Goal: Task Accomplishment & Management: Manage account settings

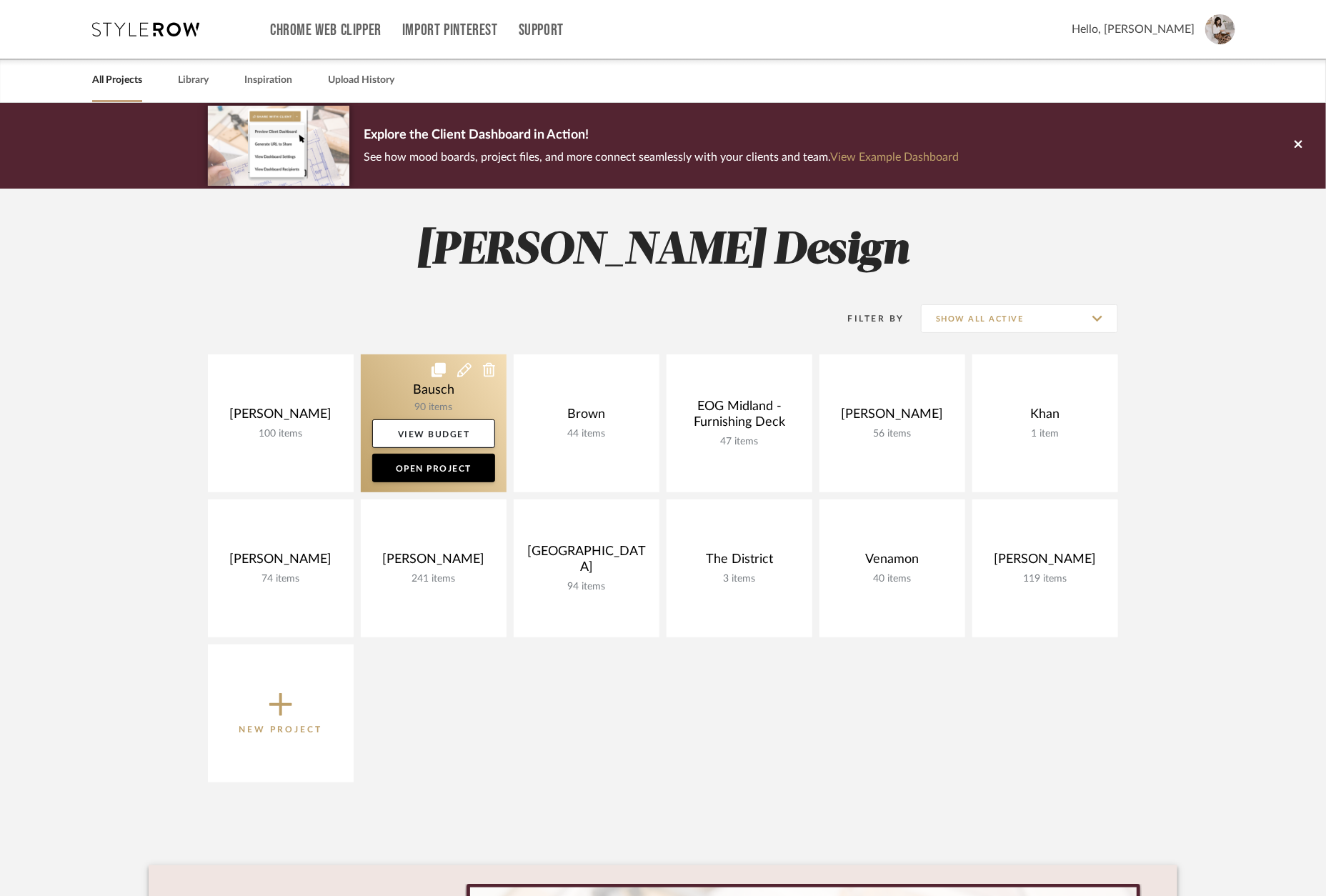
click at [453, 403] on link at bounding box center [434, 423] width 145 height 138
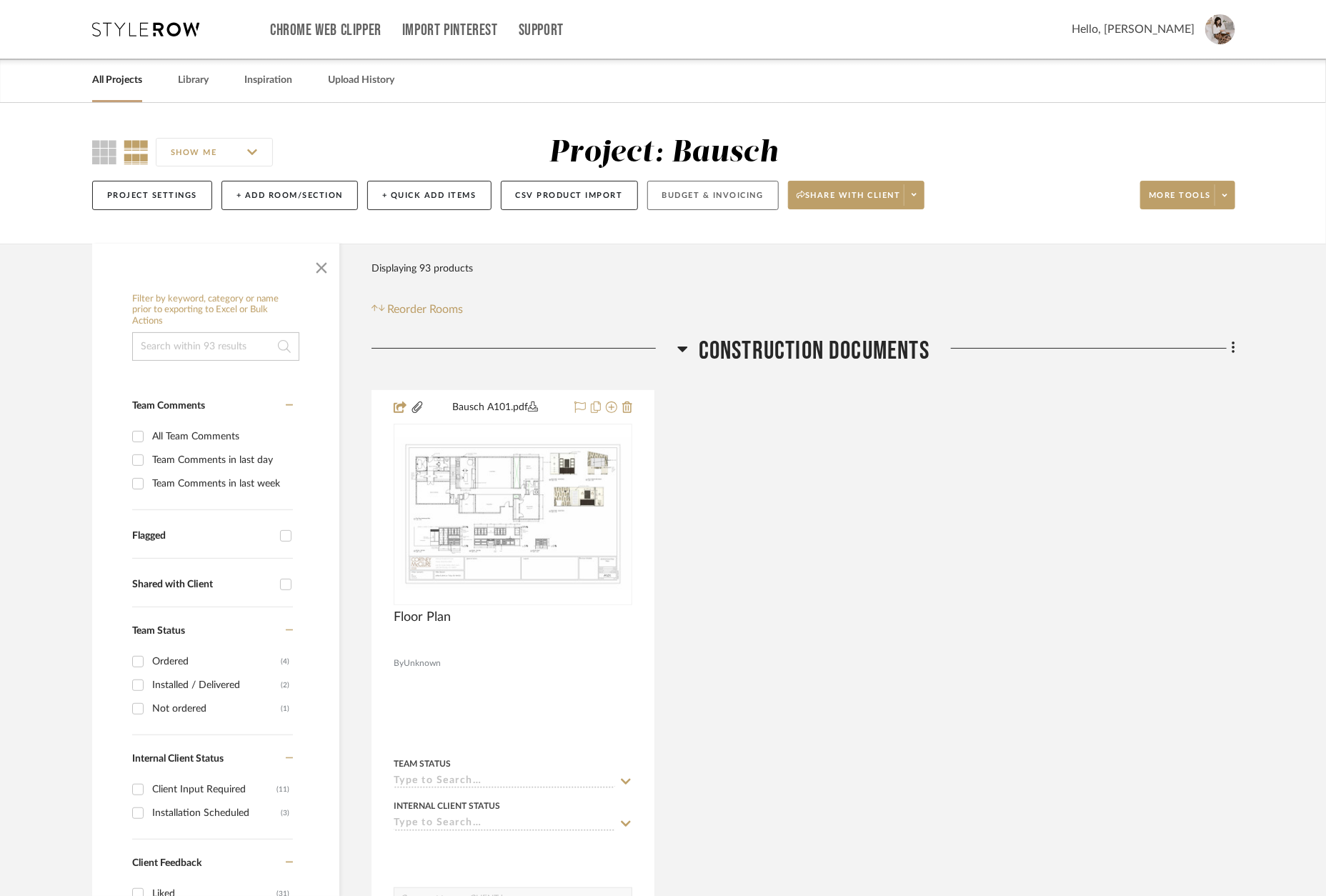
drag, startPoint x: 688, startPoint y: 199, endPoint x: 720, endPoint y: 199, distance: 32.0
click at [691, 199] on button "Budget & Invoicing" at bounding box center [713, 195] width 131 height 29
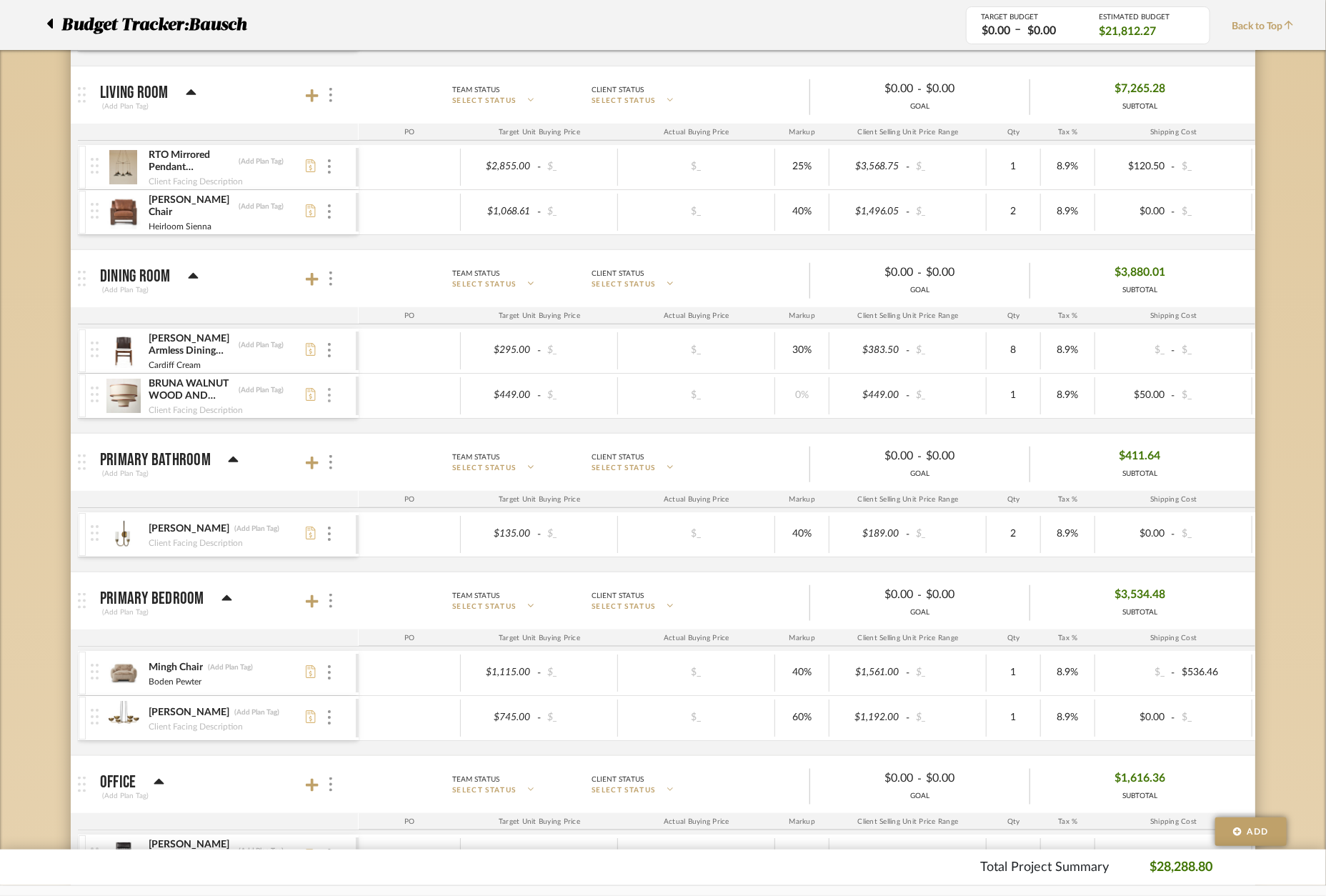
click at [331, 399] on div at bounding box center [329, 396] width 7 height 16
click at [203, 389] on div at bounding box center [663, 448] width 1326 height 896
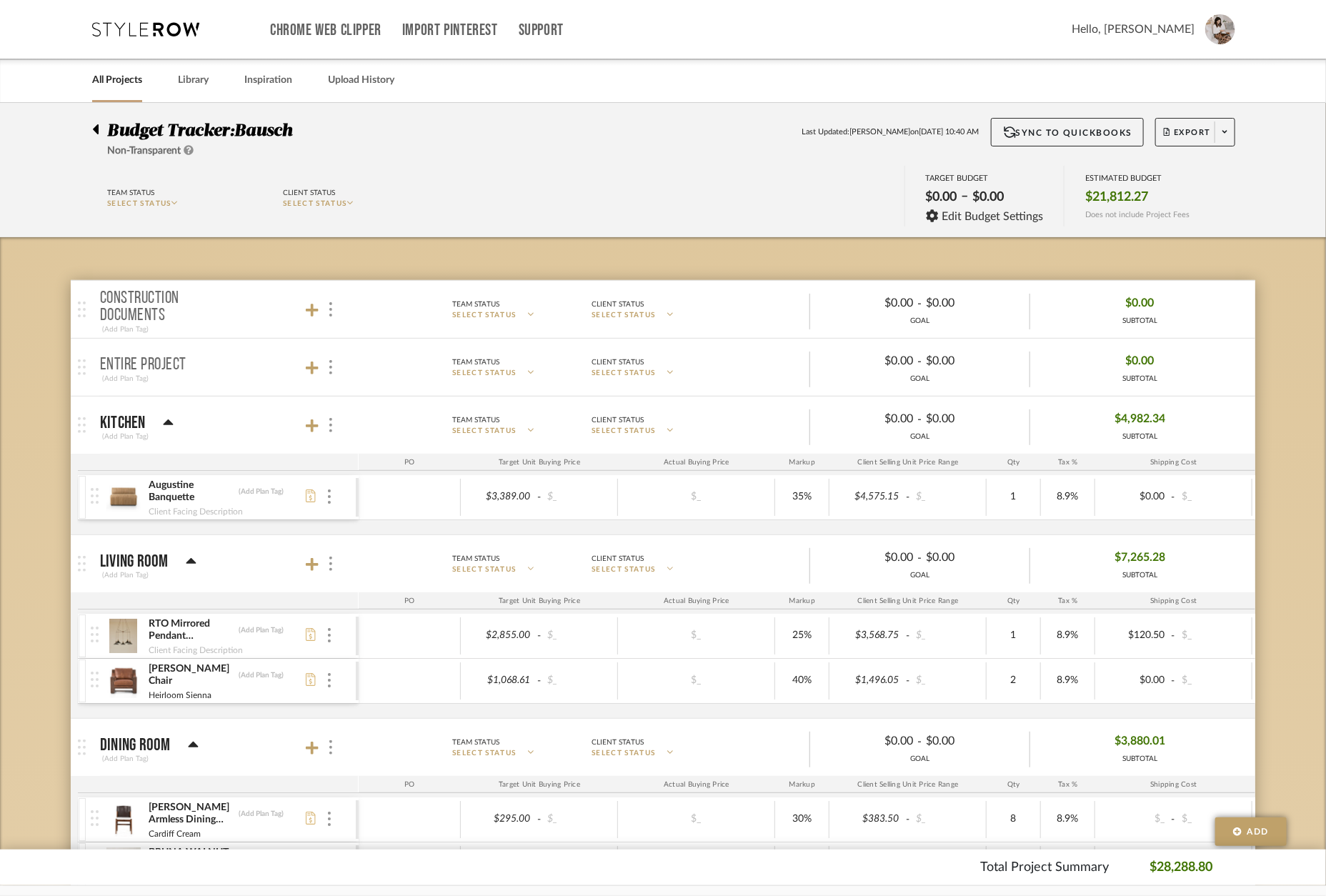
click at [154, 31] on icon at bounding box center [145, 29] width 107 height 14
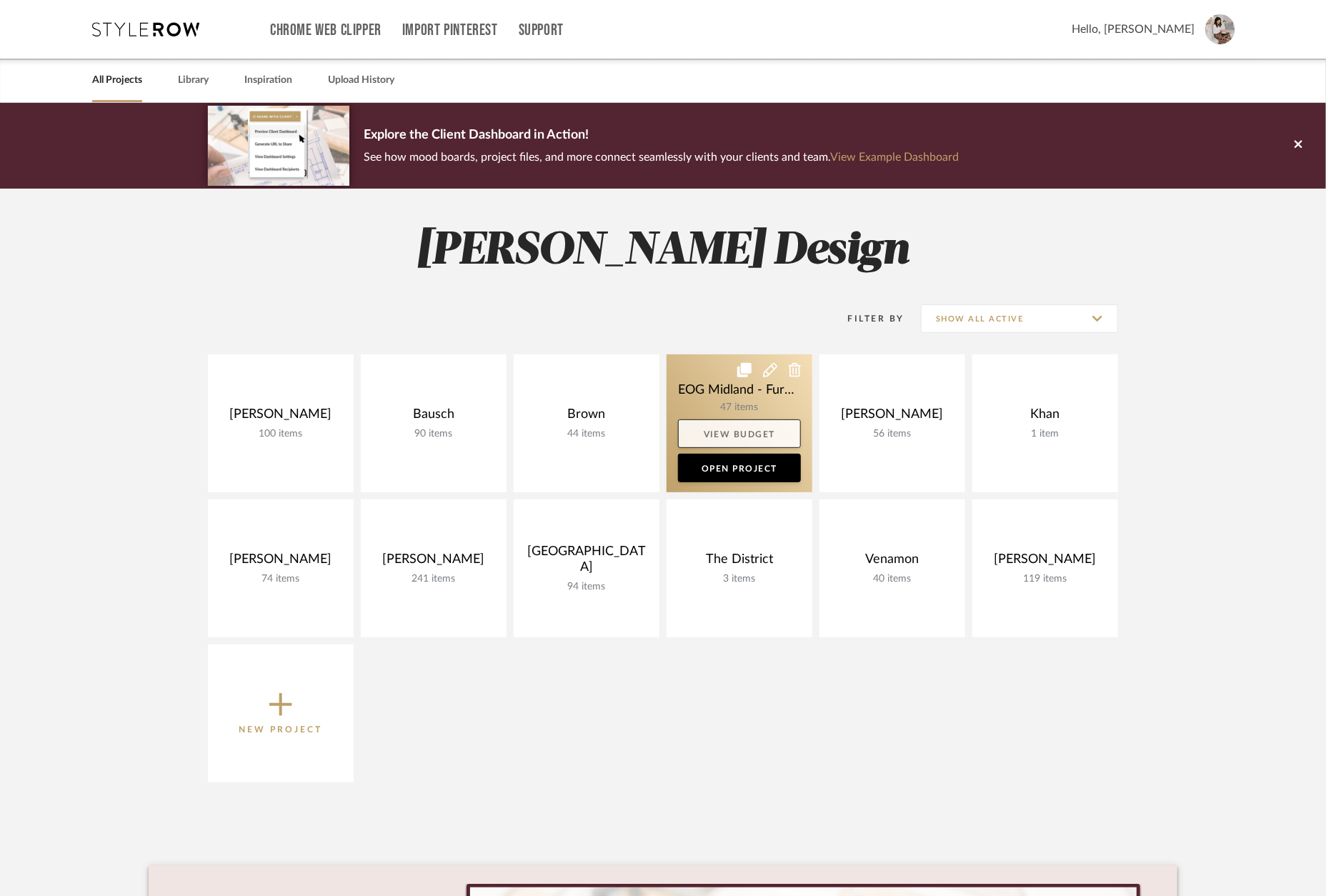
scroll to position [2, 0]
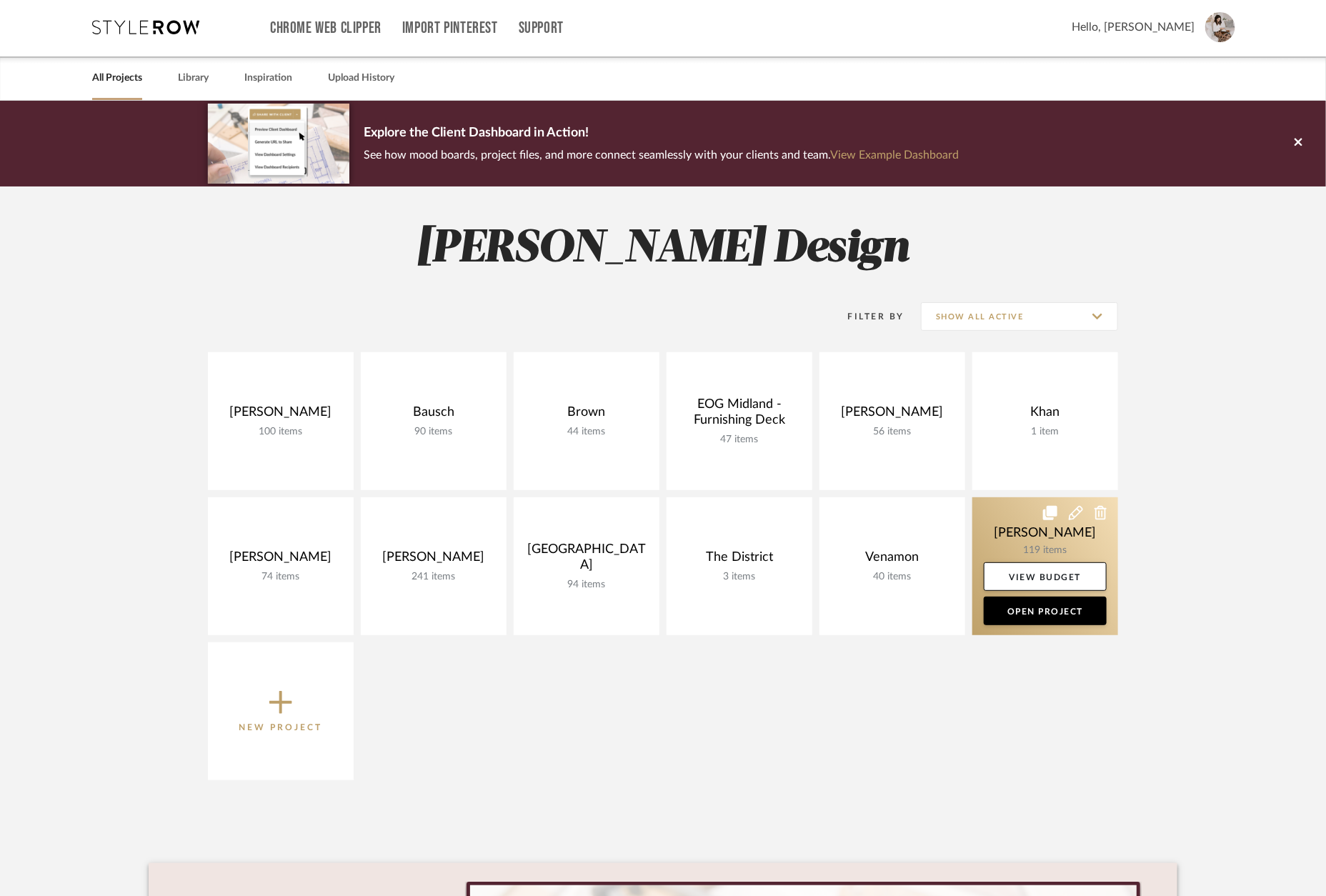
click at [1032, 529] on link at bounding box center [1045, 566] width 145 height 138
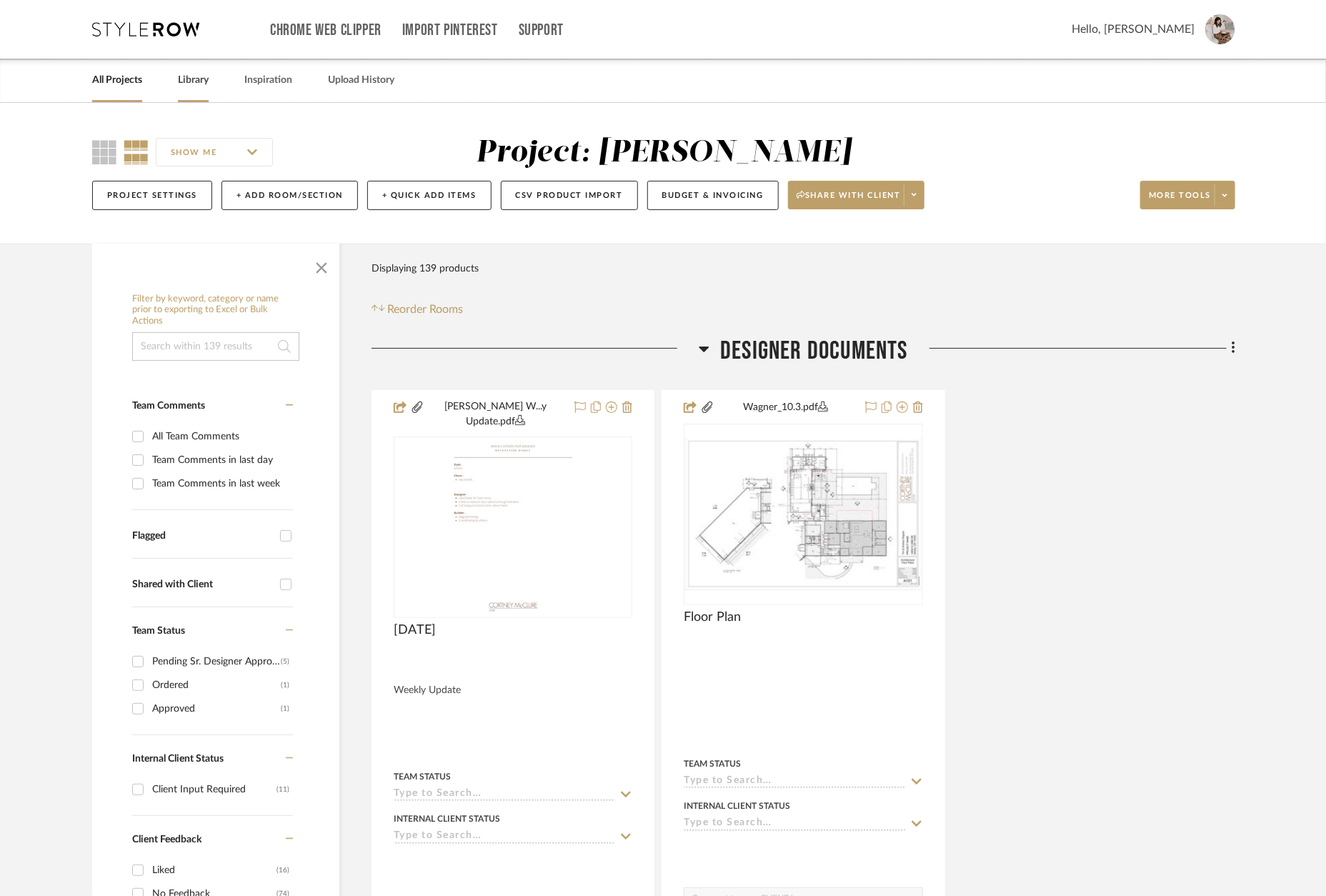
drag, startPoint x: 135, startPoint y: 34, endPoint x: 199, endPoint y: 61, distance: 69.5
click at [135, 34] on icon at bounding box center [145, 29] width 107 height 14
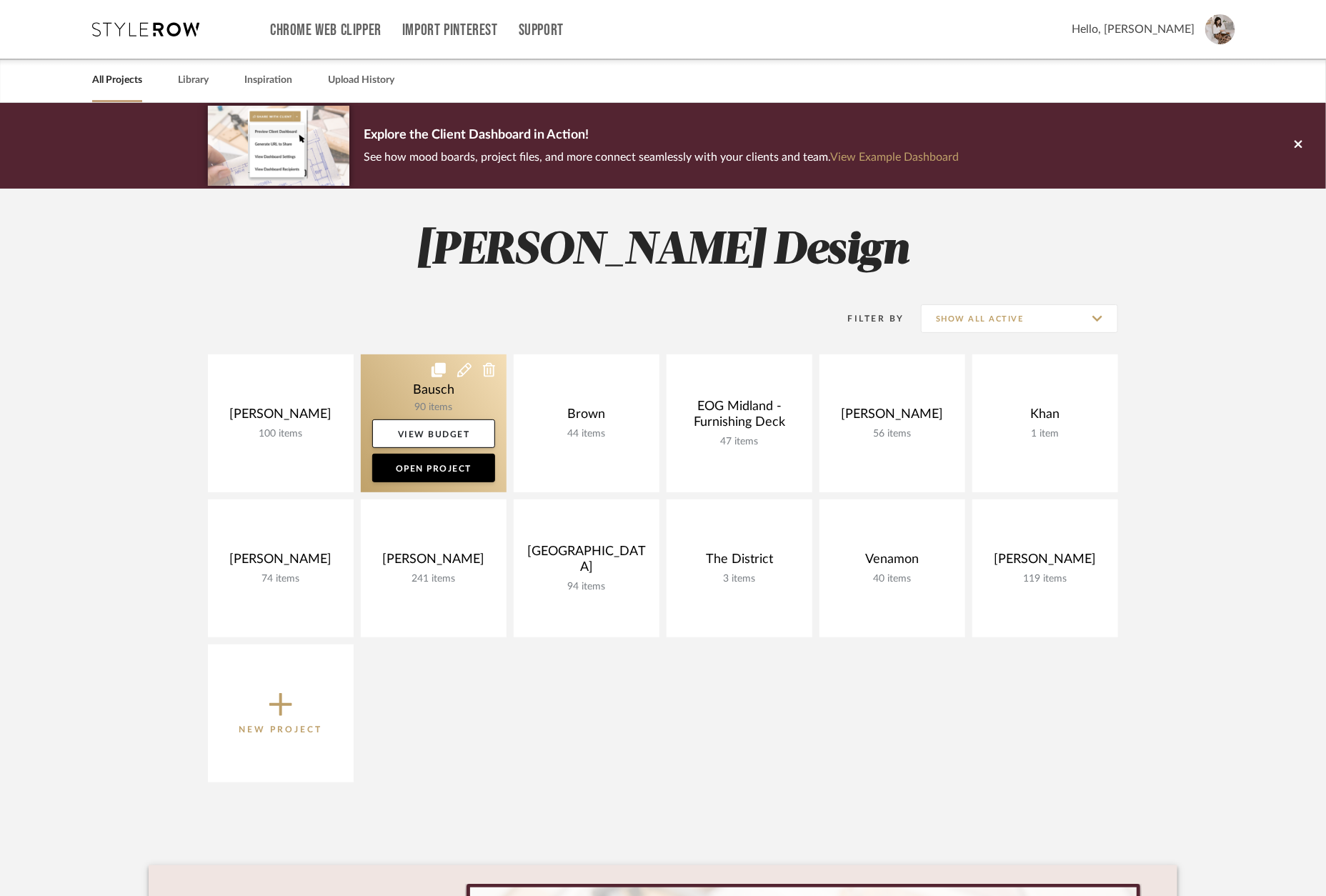
click at [429, 400] on link at bounding box center [434, 423] width 145 height 138
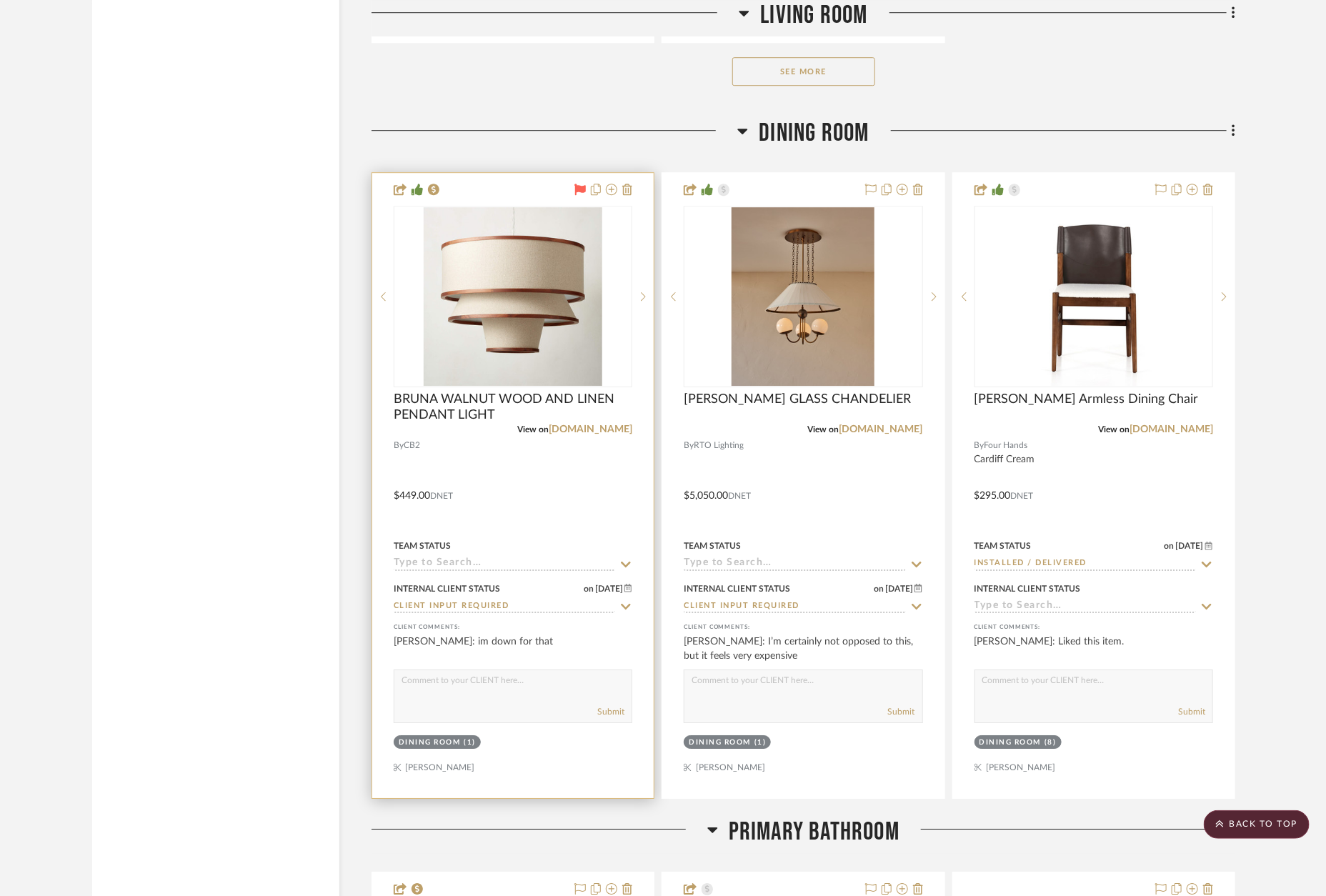
scroll to position [4984, 0]
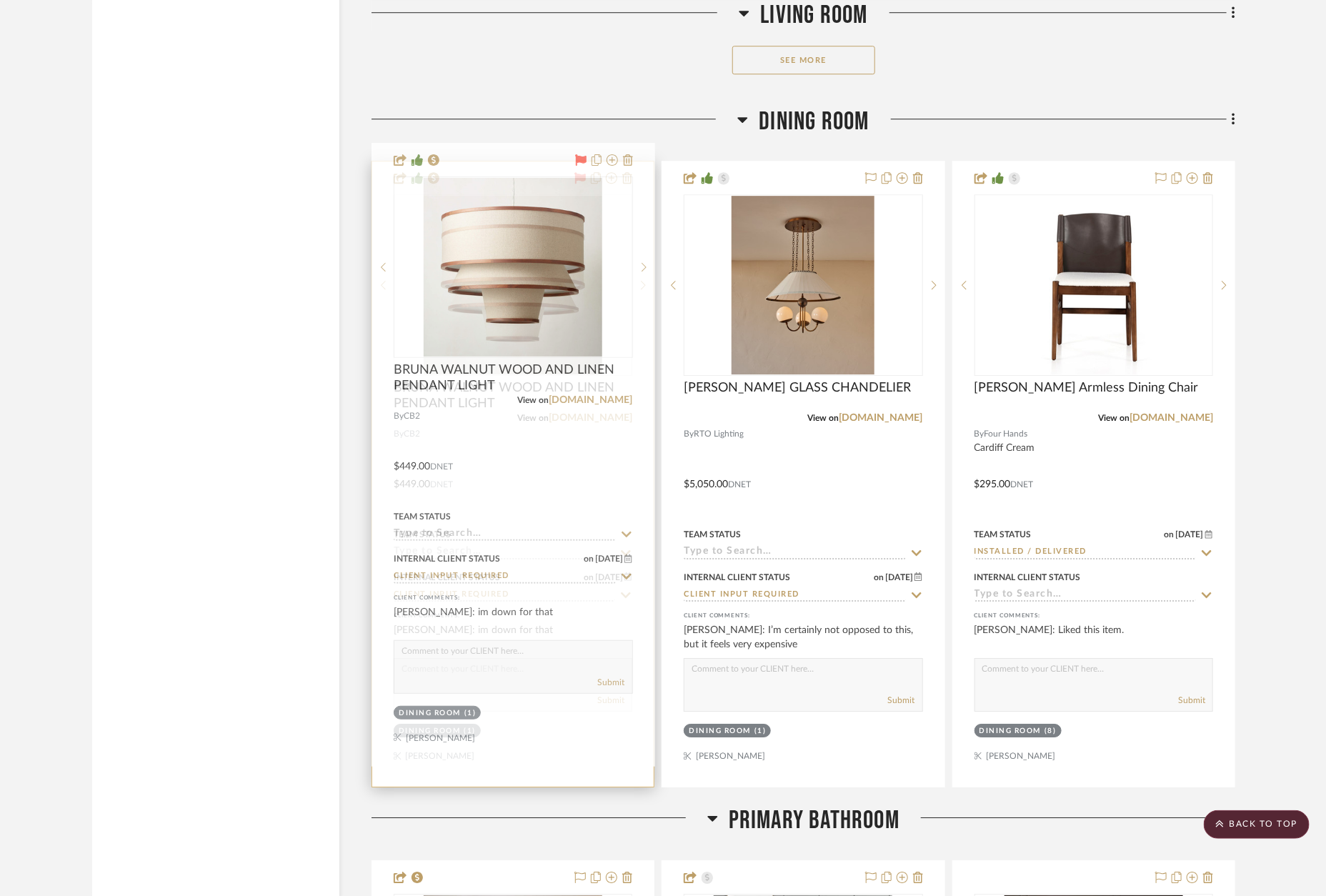
click at [540, 546] on input at bounding box center [504, 552] width 221 height 13
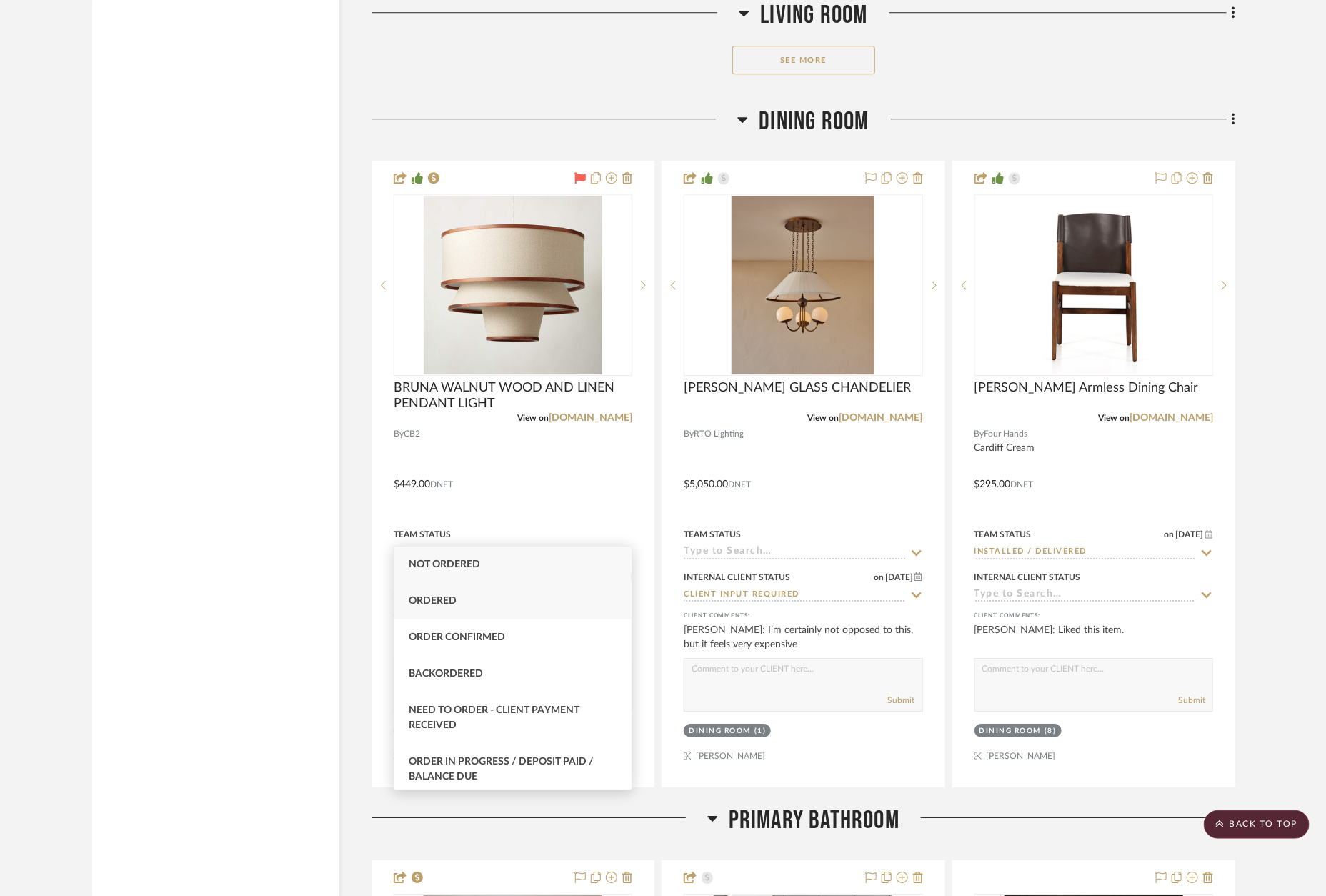
type input "order"
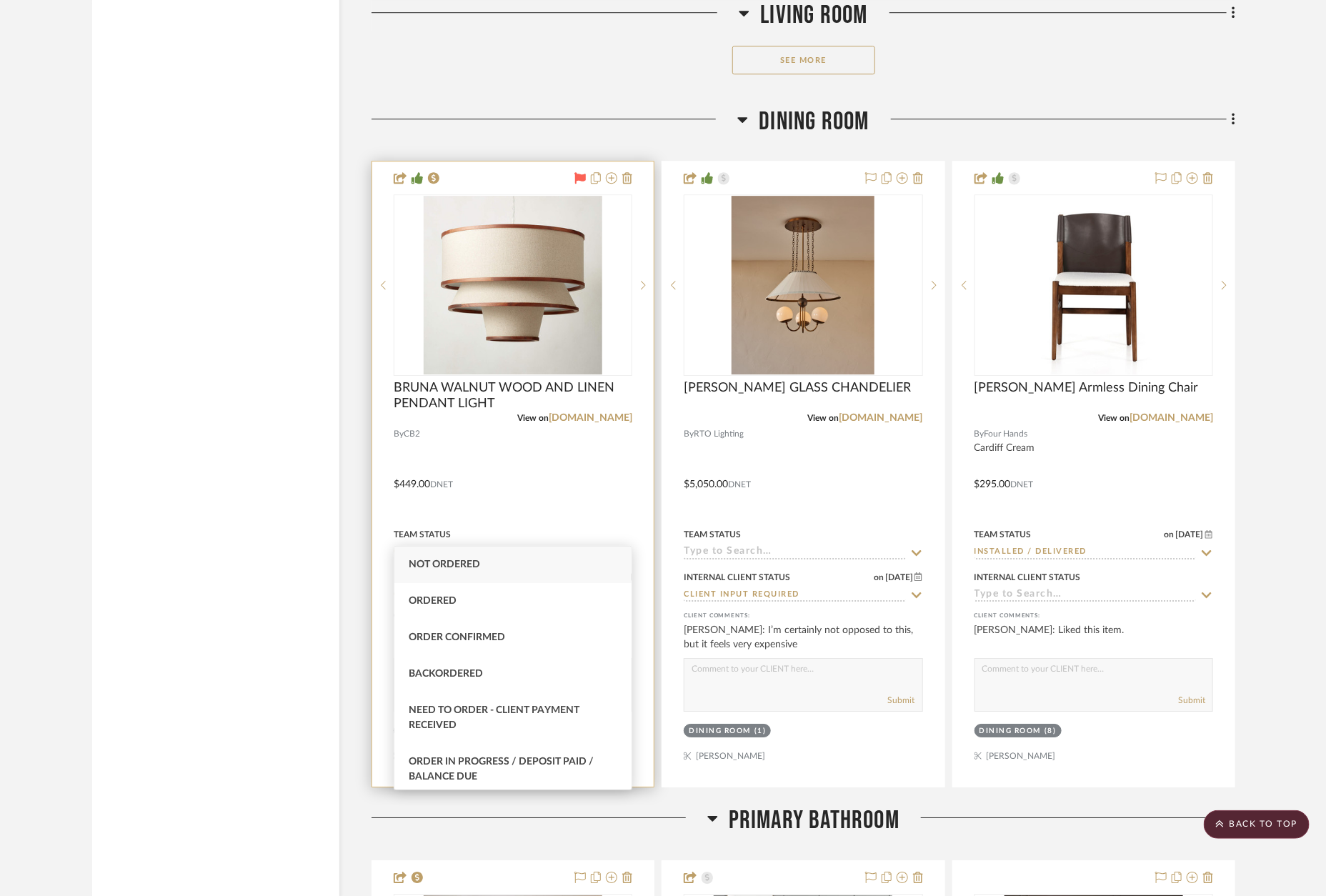
click at [507, 600] on div "Ordered" at bounding box center [513, 601] width 237 height 37
type input "[DATE]"
type input "Ordered"
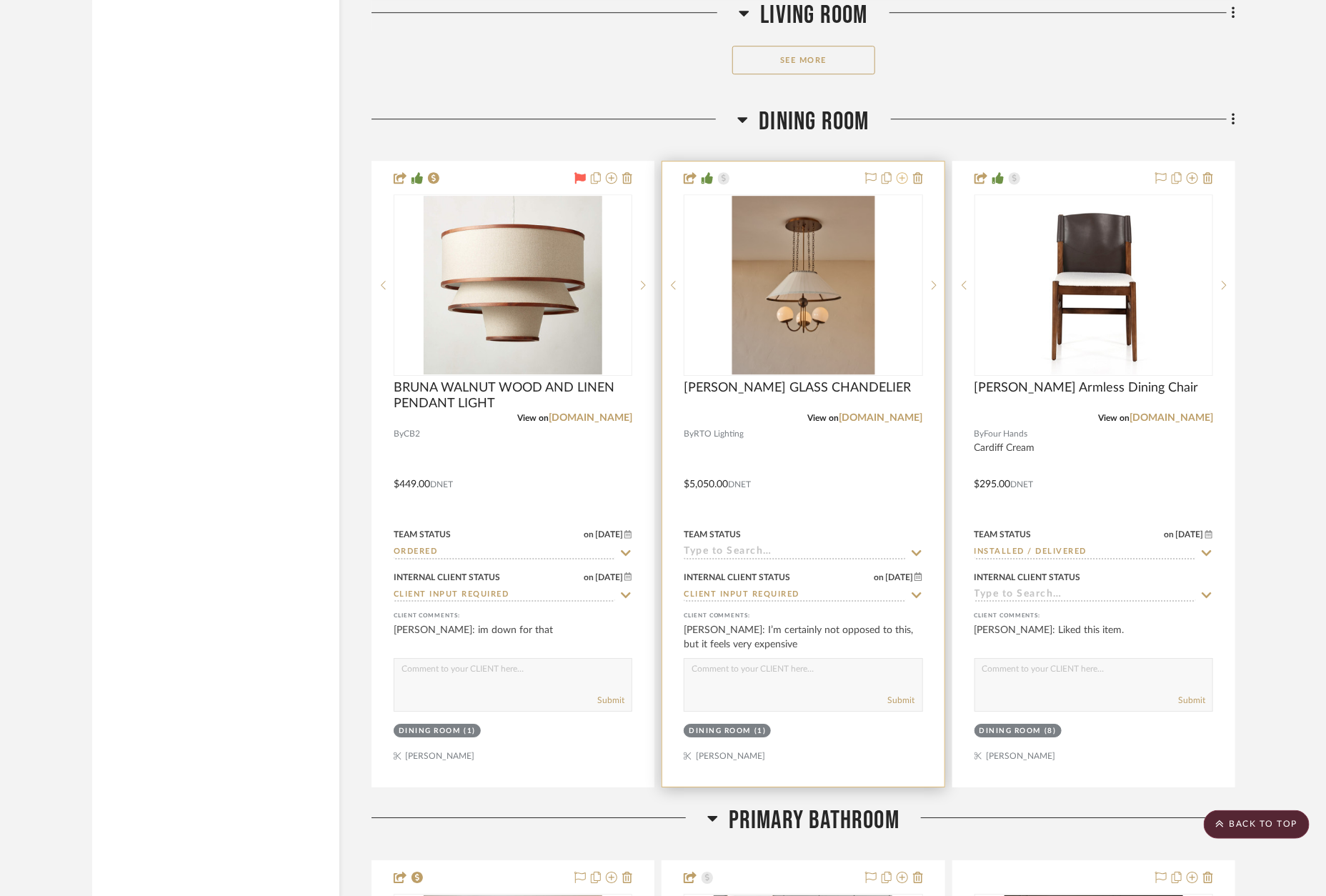
click at [906, 172] on icon at bounding box center [902, 177] width 12 height 12
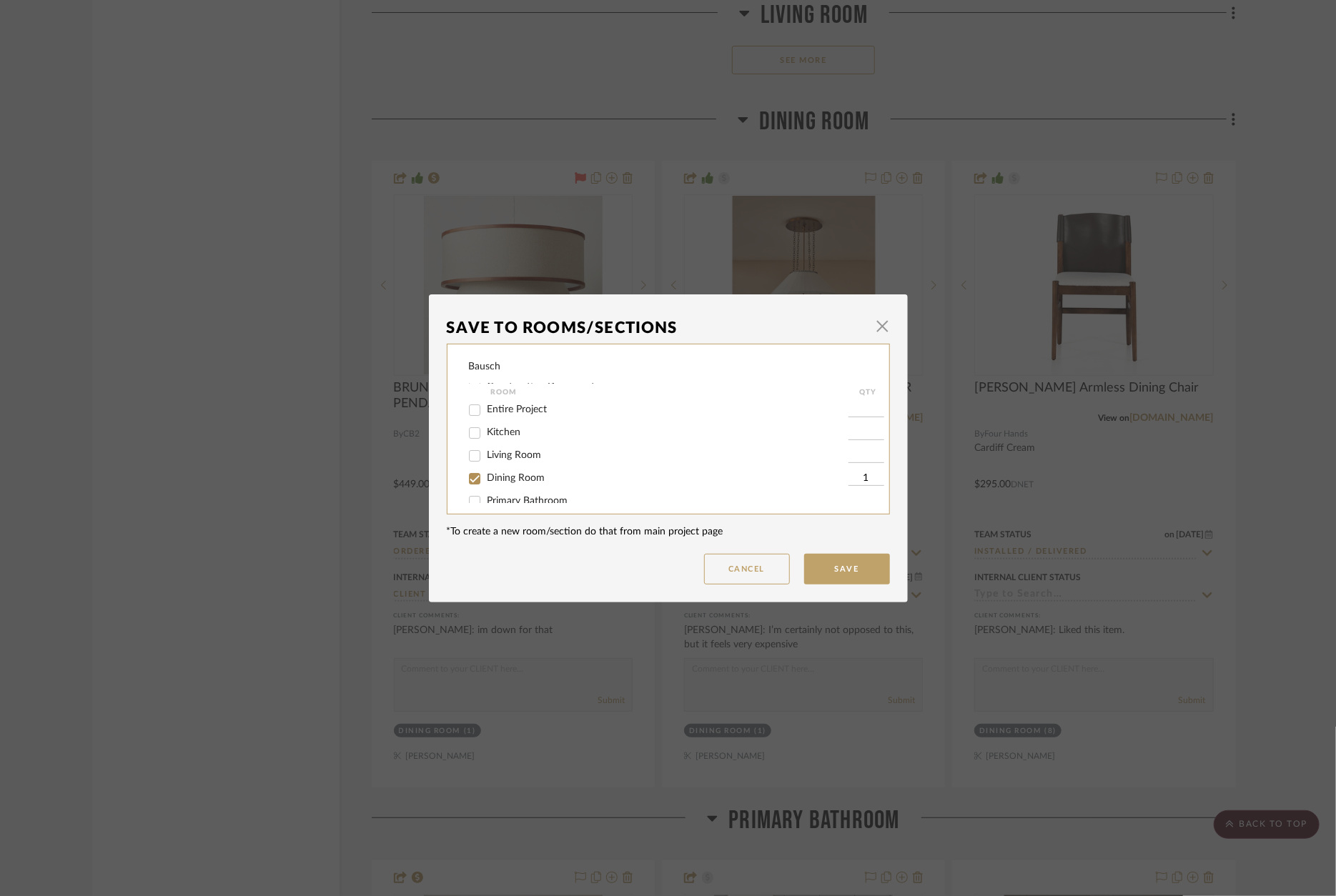
scroll to position [37, 0]
drag, startPoint x: 506, startPoint y: 464, endPoint x: 685, endPoint y: 500, distance: 182.6
click at [506, 464] on span "Dining Room" at bounding box center [516, 466] width 58 height 10
click at [486, 464] on input "Dining Room" at bounding box center [474, 467] width 23 height 23
checkbox input "false"
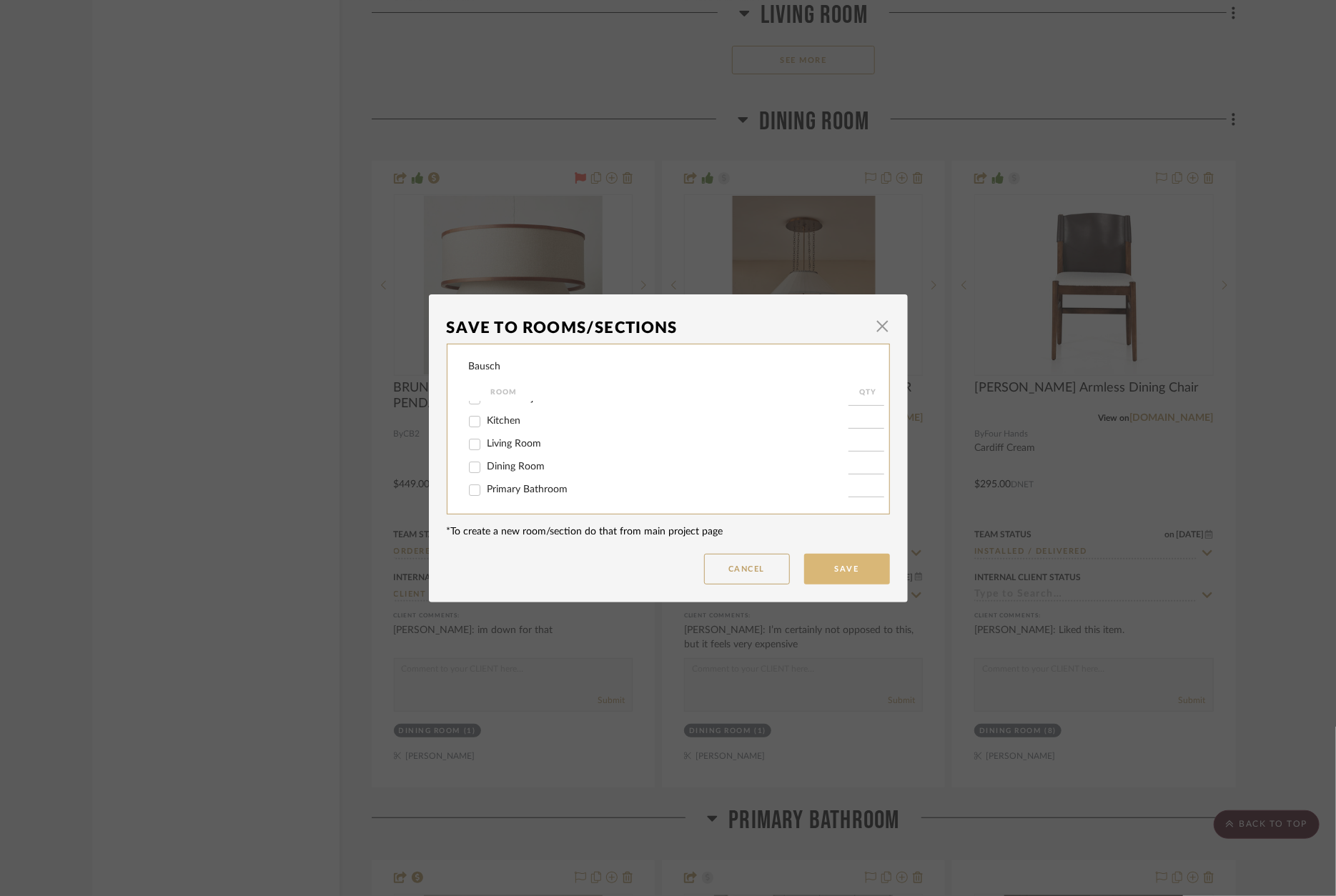
click at [846, 582] on button "Save" at bounding box center [847, 568] width 86 height 30
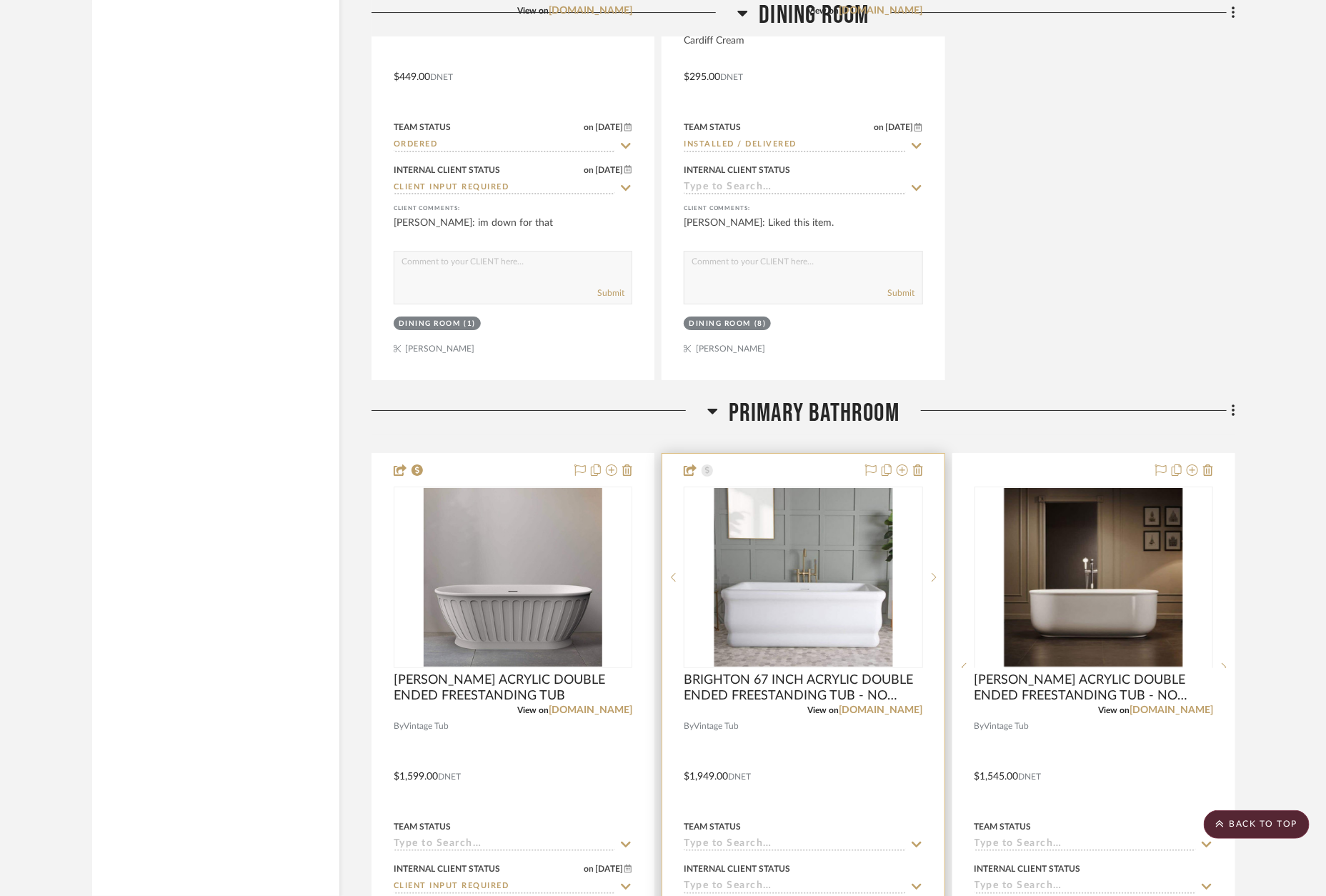
scroll to position [5452, 0]
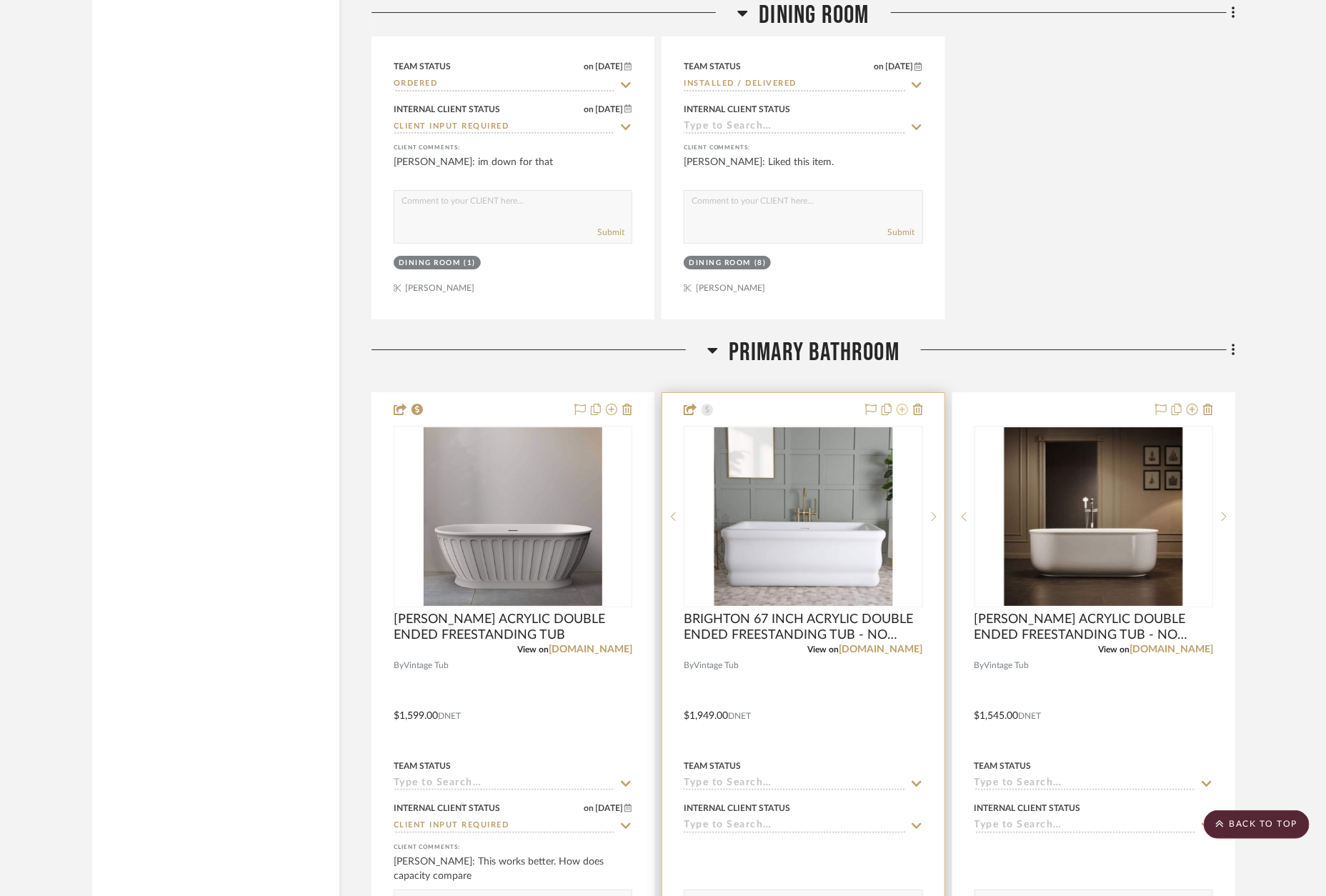
click at [905, 403] on icon at bounding box center [902, 409] width 12 height 12
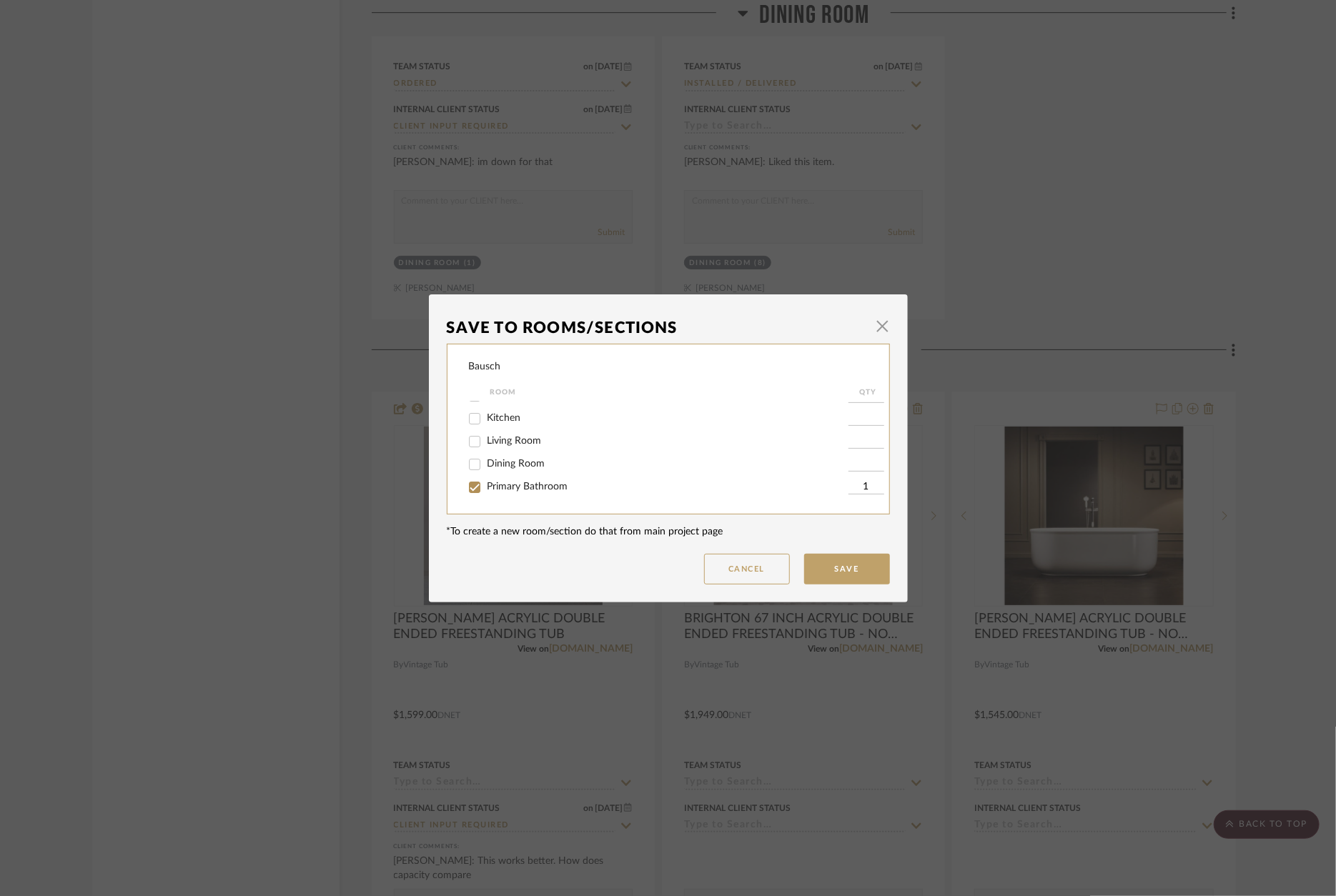
scroll to position [84, 0]
click at [558, 447] on span "Primary Bathroom" at bounding box center [527, 442] width 81 height 10
click at [486, 450] on input "Primary Bathroom" at bounding box center [474, 443] width 23 height 23
checkbox input "false"
click at [852, 570] on button "Save" at bounding box center [847, 568] width 86 height 30
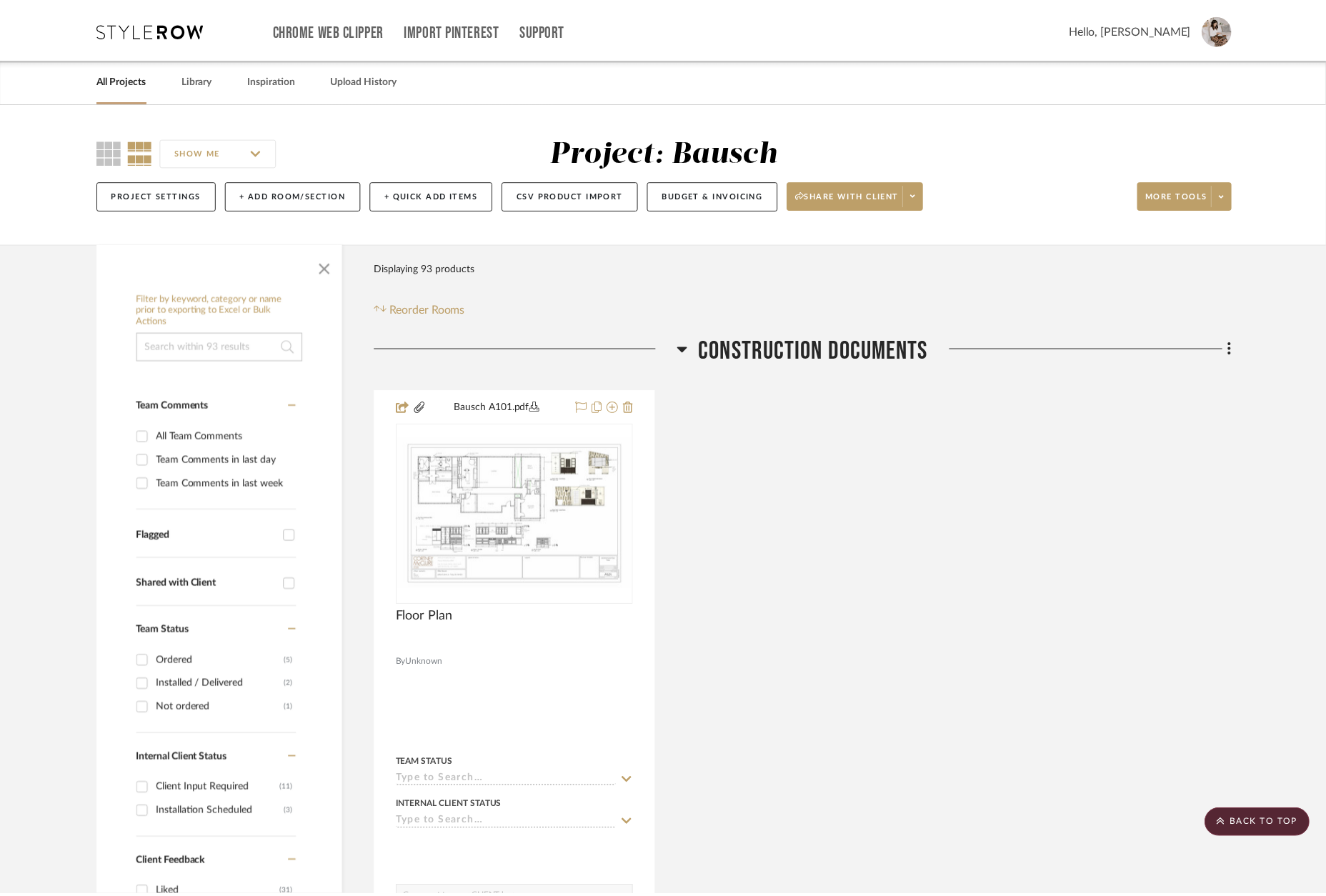
scroll to position [5451, 0]
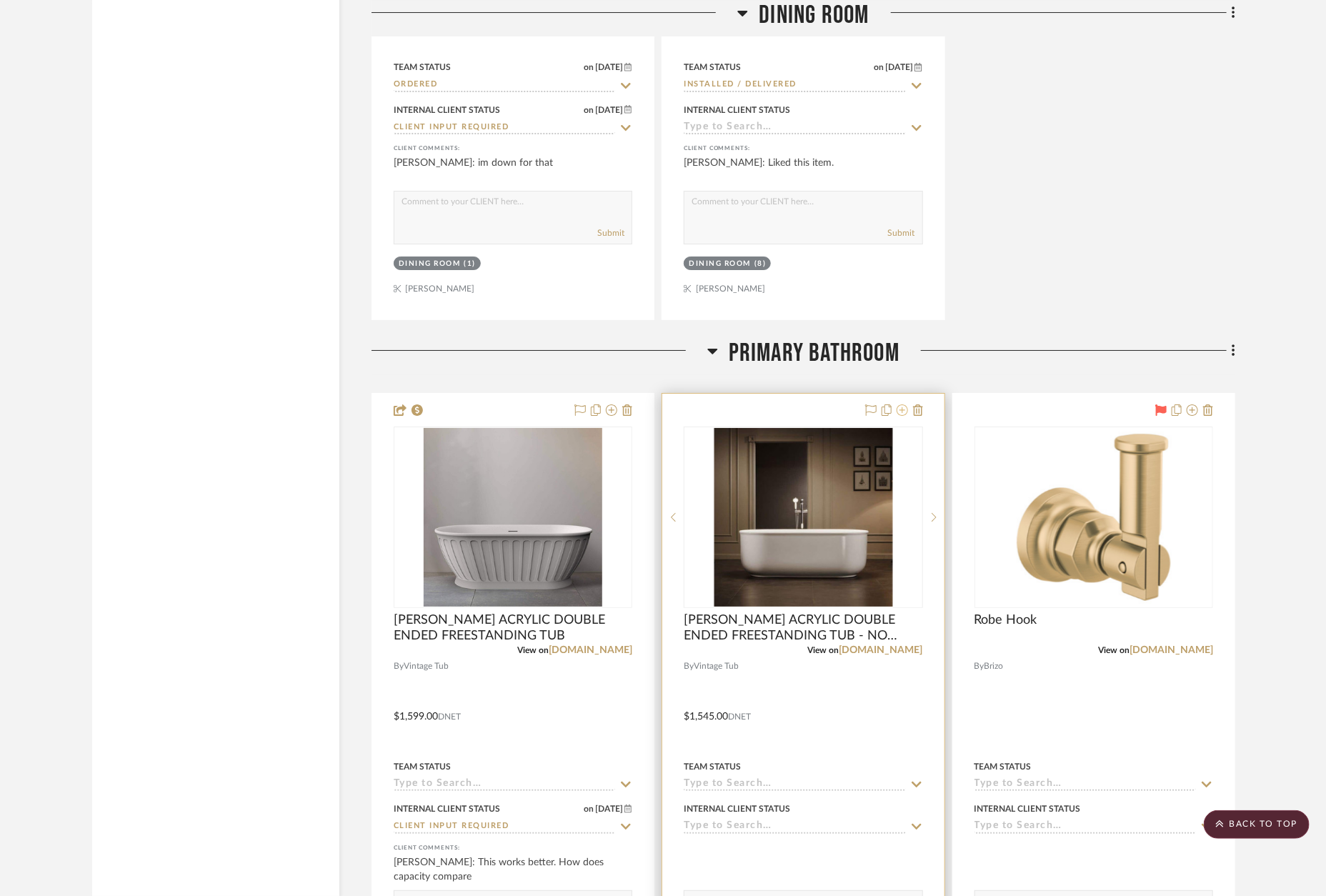
click at [905, 404] on icon at bounding box center [902, 410] width 12 height 12
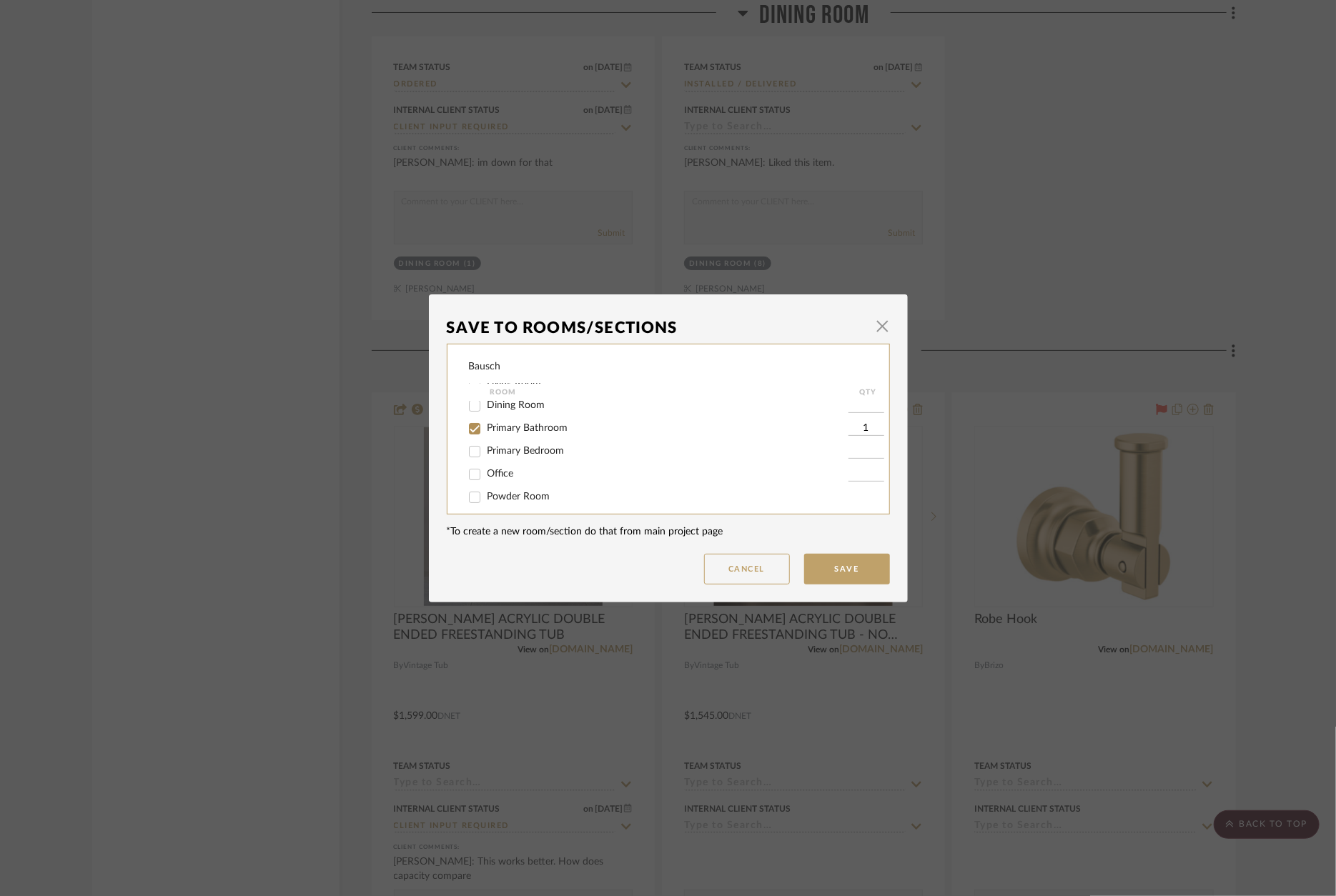
scroll to position [91, 0]
drag, startPoint x: 547, startPoint y: 435, endPoint x: 727, endPoint y: 518, distance: 198.2
click at [548, 435] on span "Primary Bathroom" at bounding box center [527, 435] width 81 height 10
click at [486, 435] on input "Primary Bathroom" at bounding box center [474, 435] width 23 height 23
checkbox input "false"
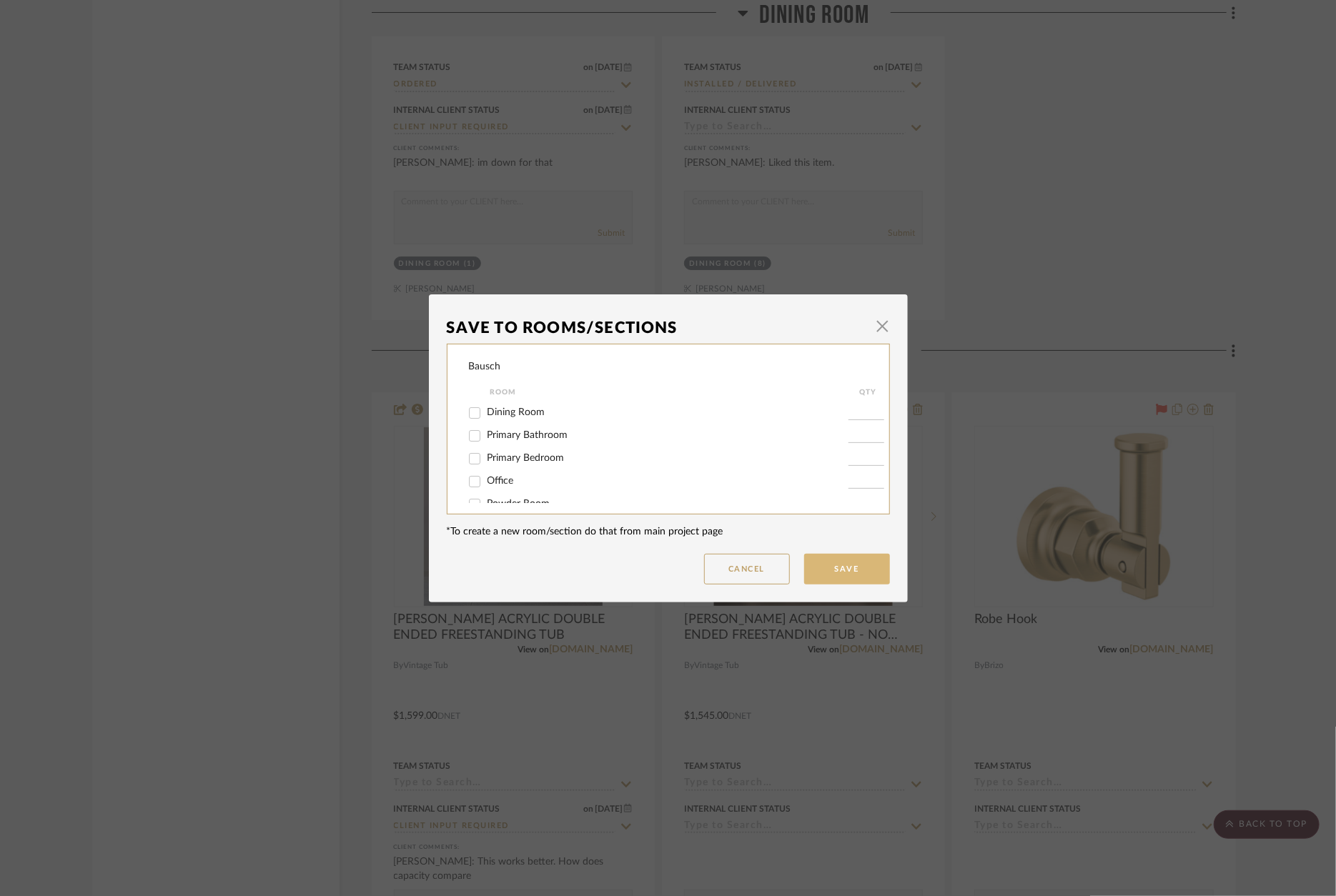
click at [869, 574] on button "Save" at bounding box center [847, 568] width 86 height 30
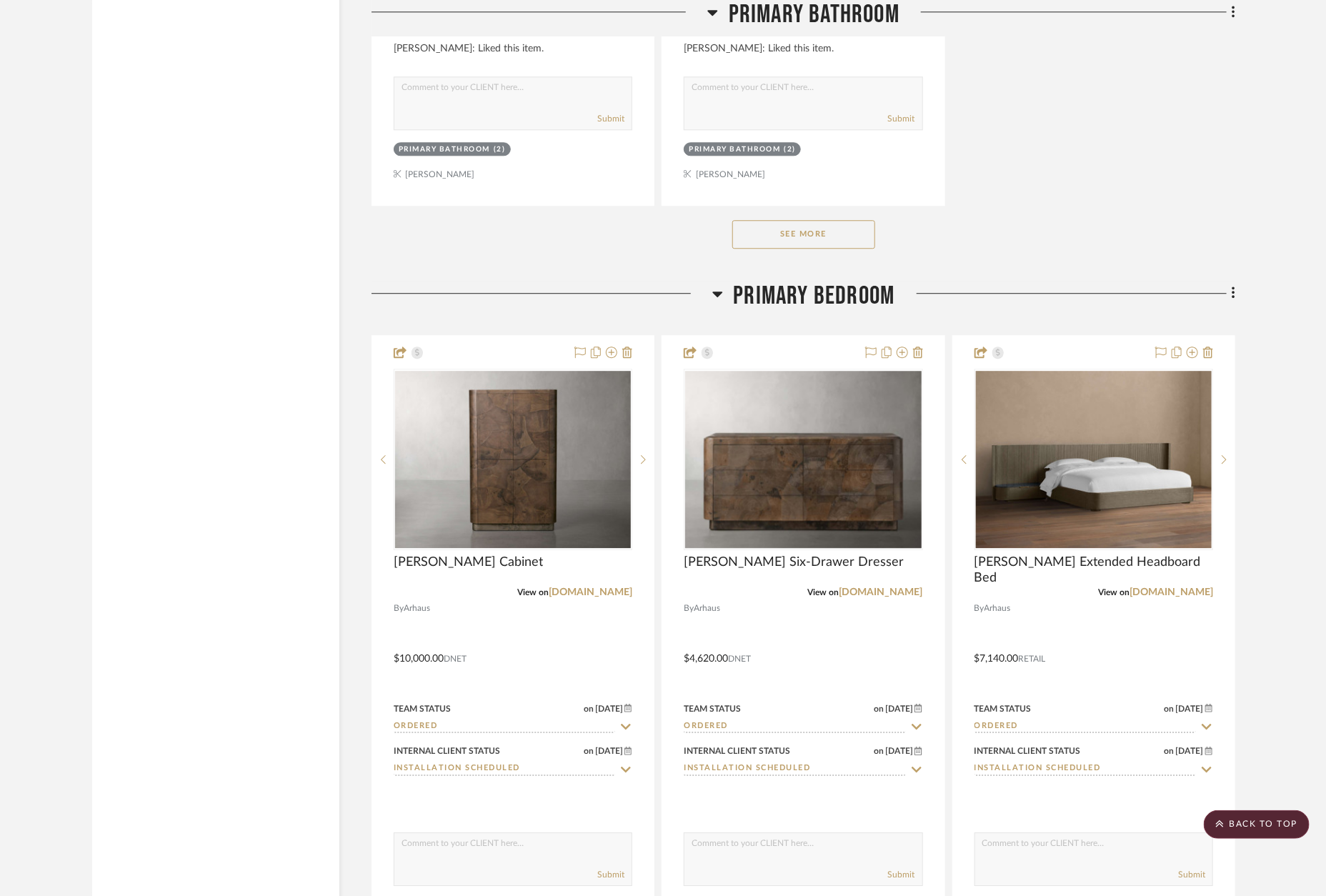
scroll to position [7530, 0]
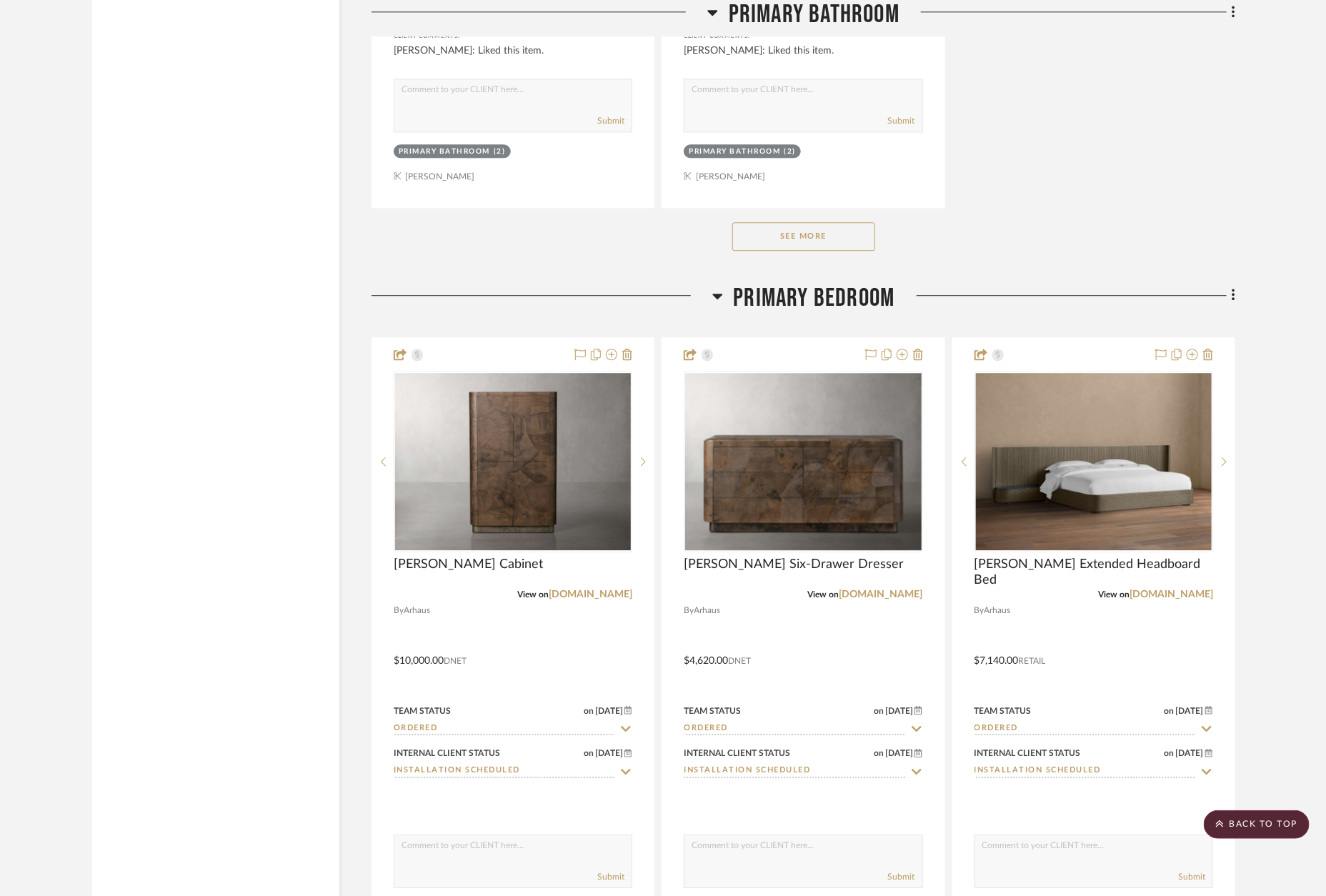
click at [837, 222] on button "See More" at bounding box center [804, 236] width 143 height 29
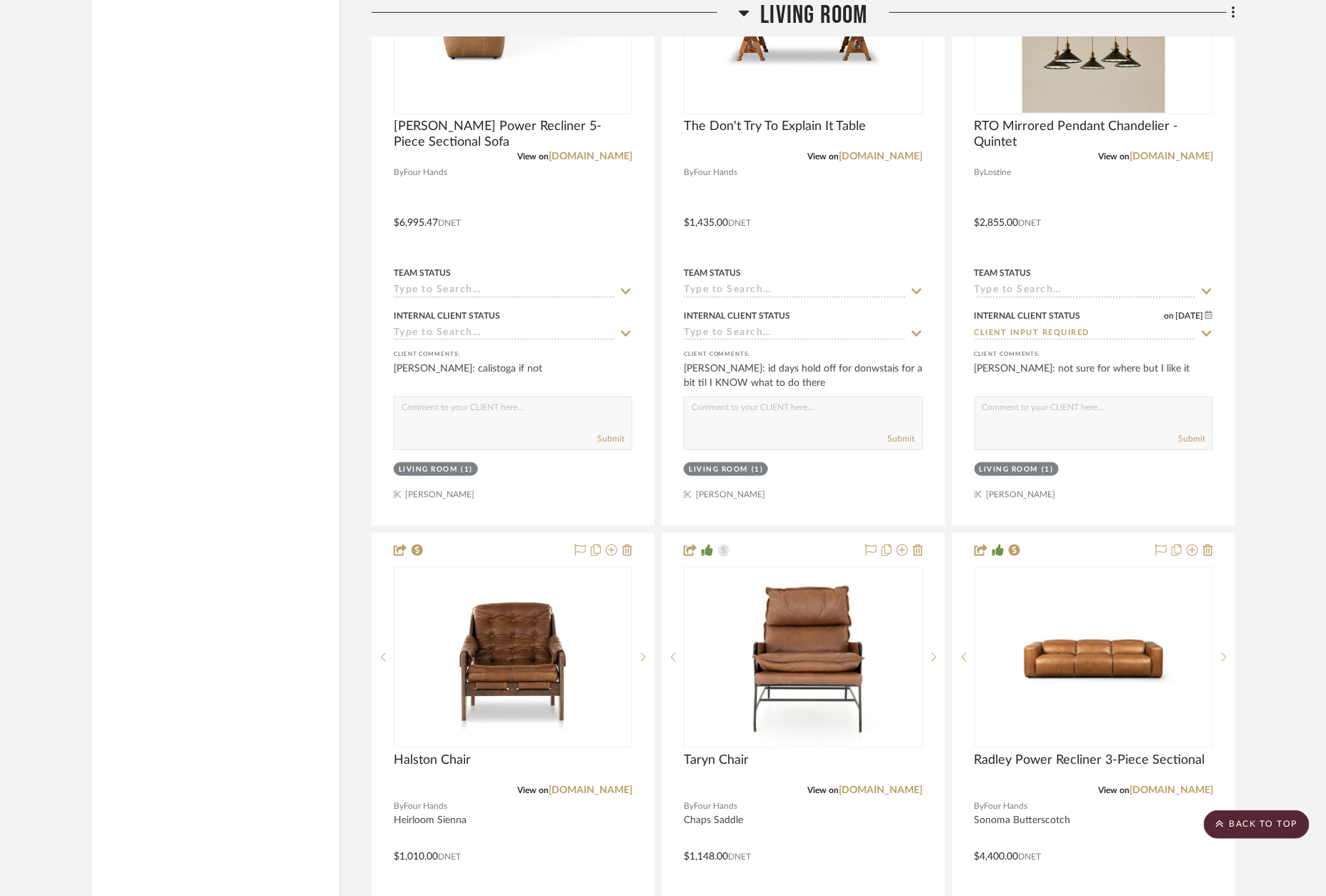
scroll to position [3107, 0]
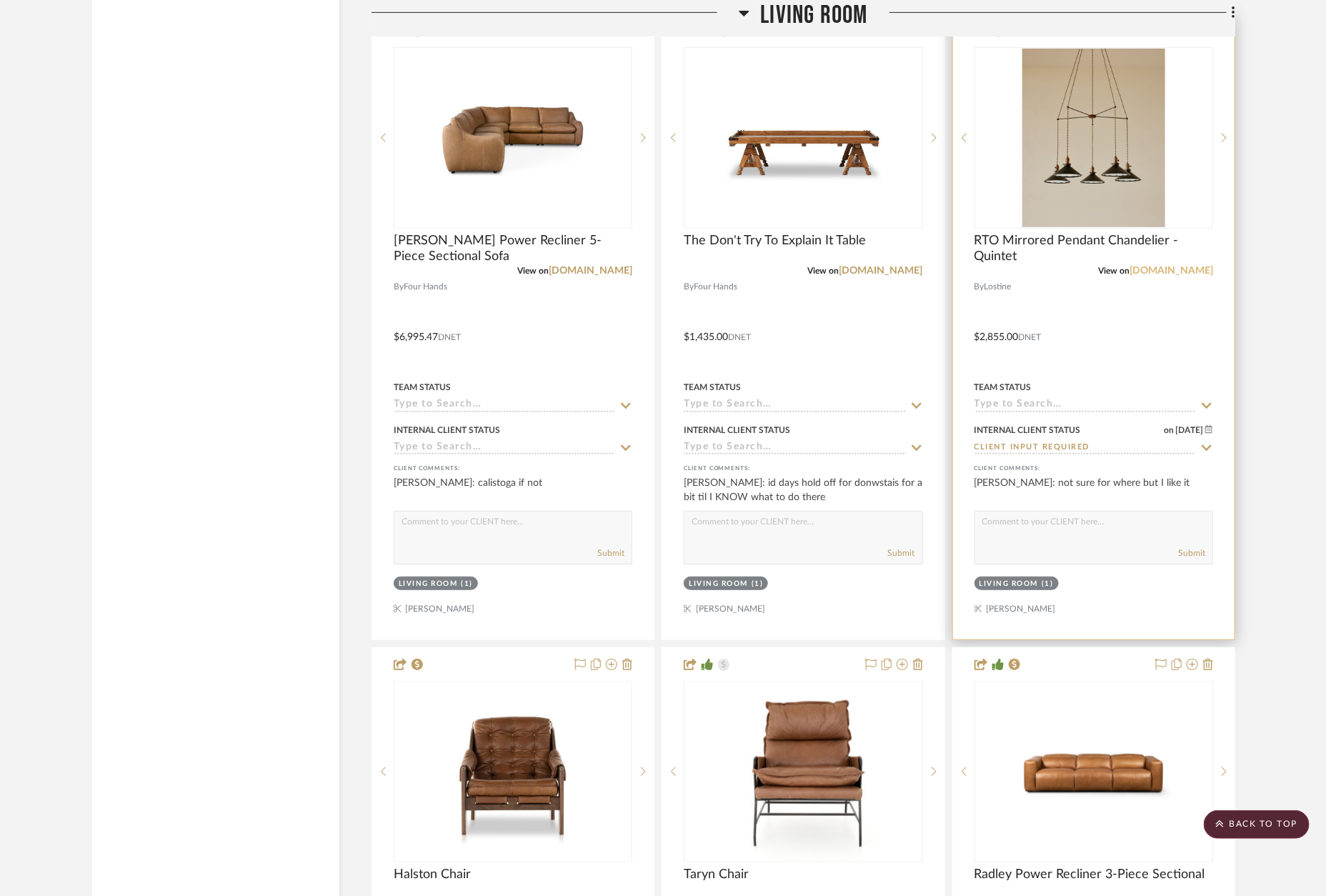
click at [1188, 266] on link "[DOMAIN_NAME]" at bounding box center [1171, 271] width 84 height 10
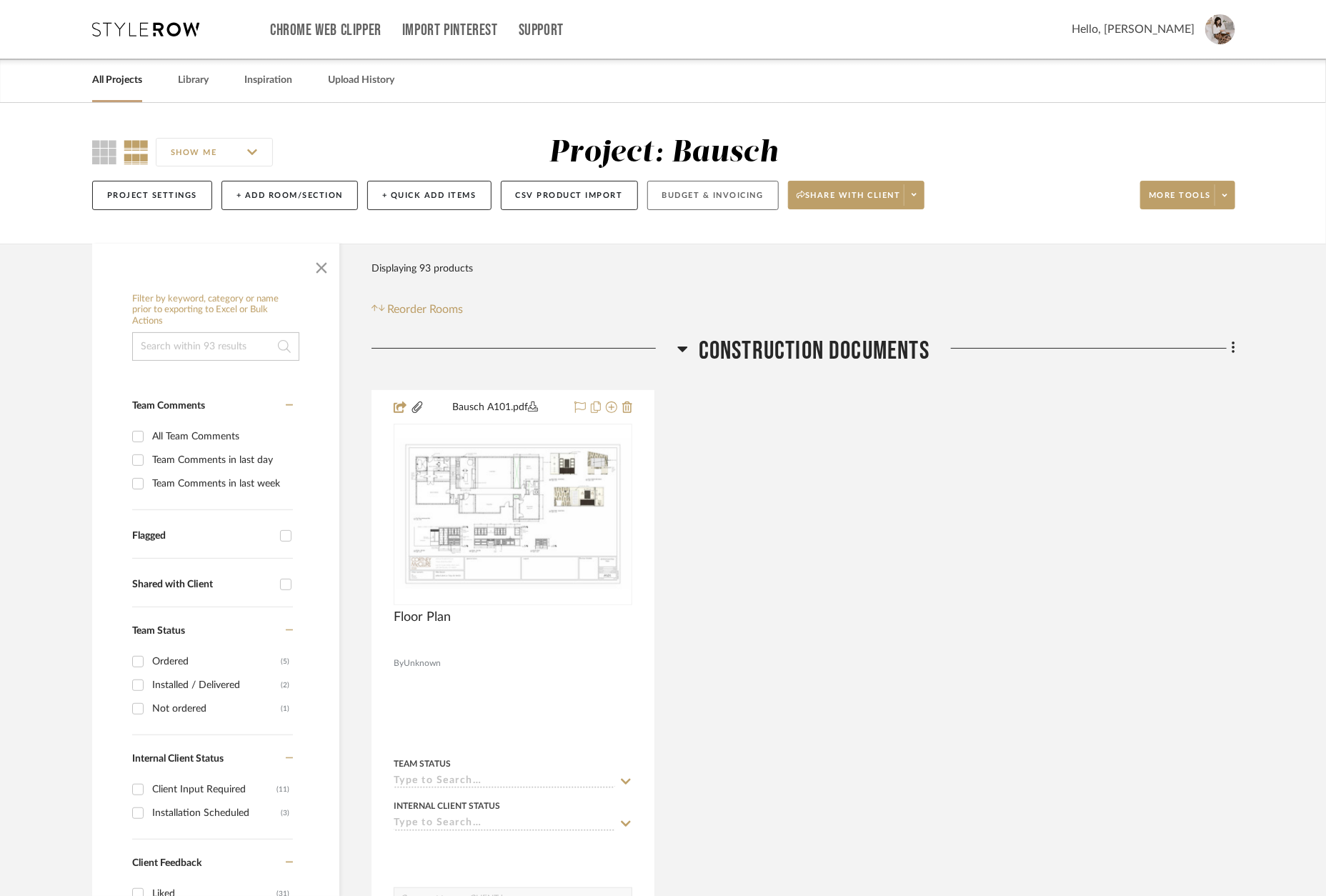
scroll to position [0, 0]
click at [727, 192] on button "Budget & Invoicing" at bounding box center [713, 195] width 131 height 29
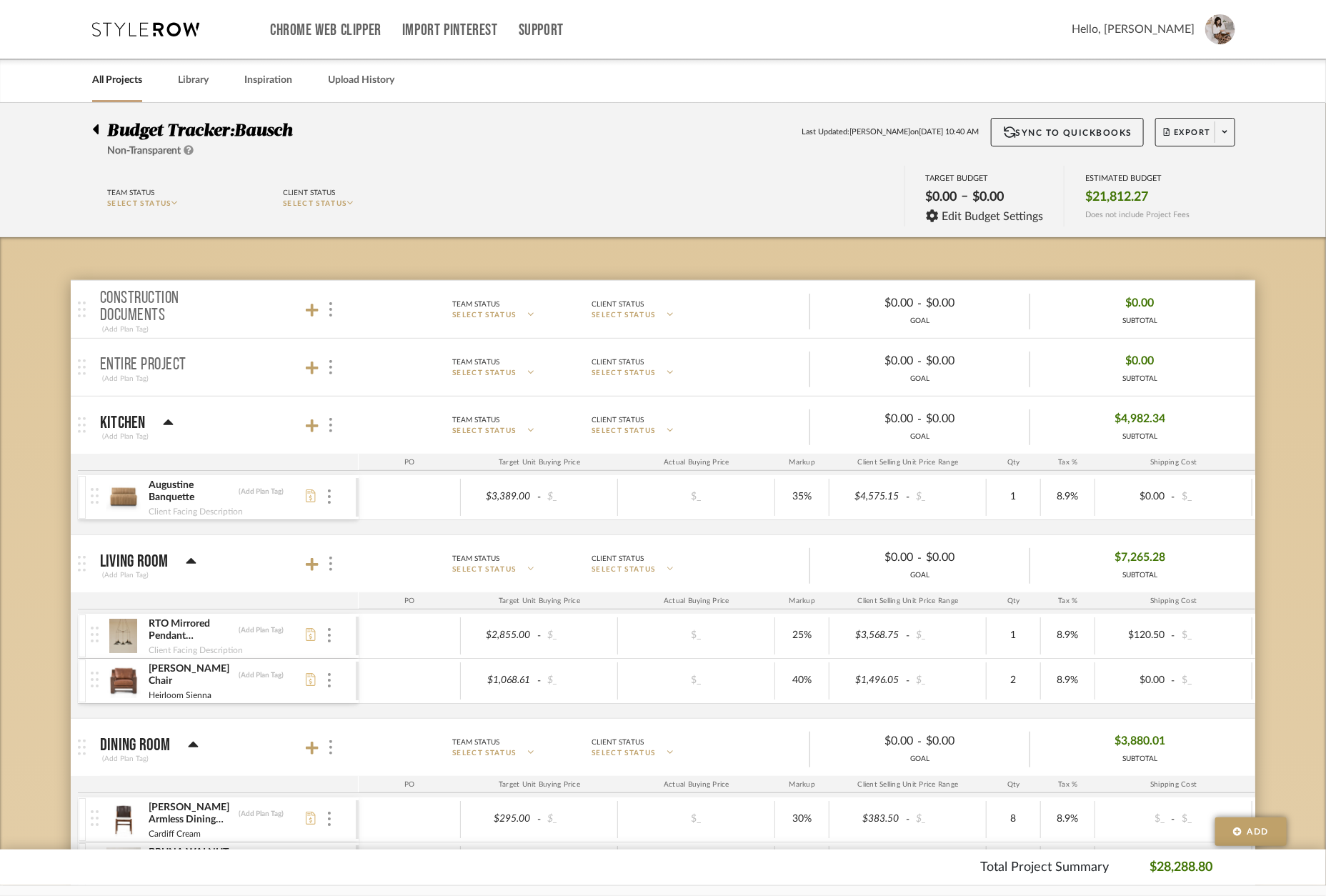
drag, startPoint x: 142, startPoint y: 28, endPoint x: 399, endPoint y: 34, distance: 257.1
click at [144, 28] on icon at bounding box center [145, 29] width 107 height 14
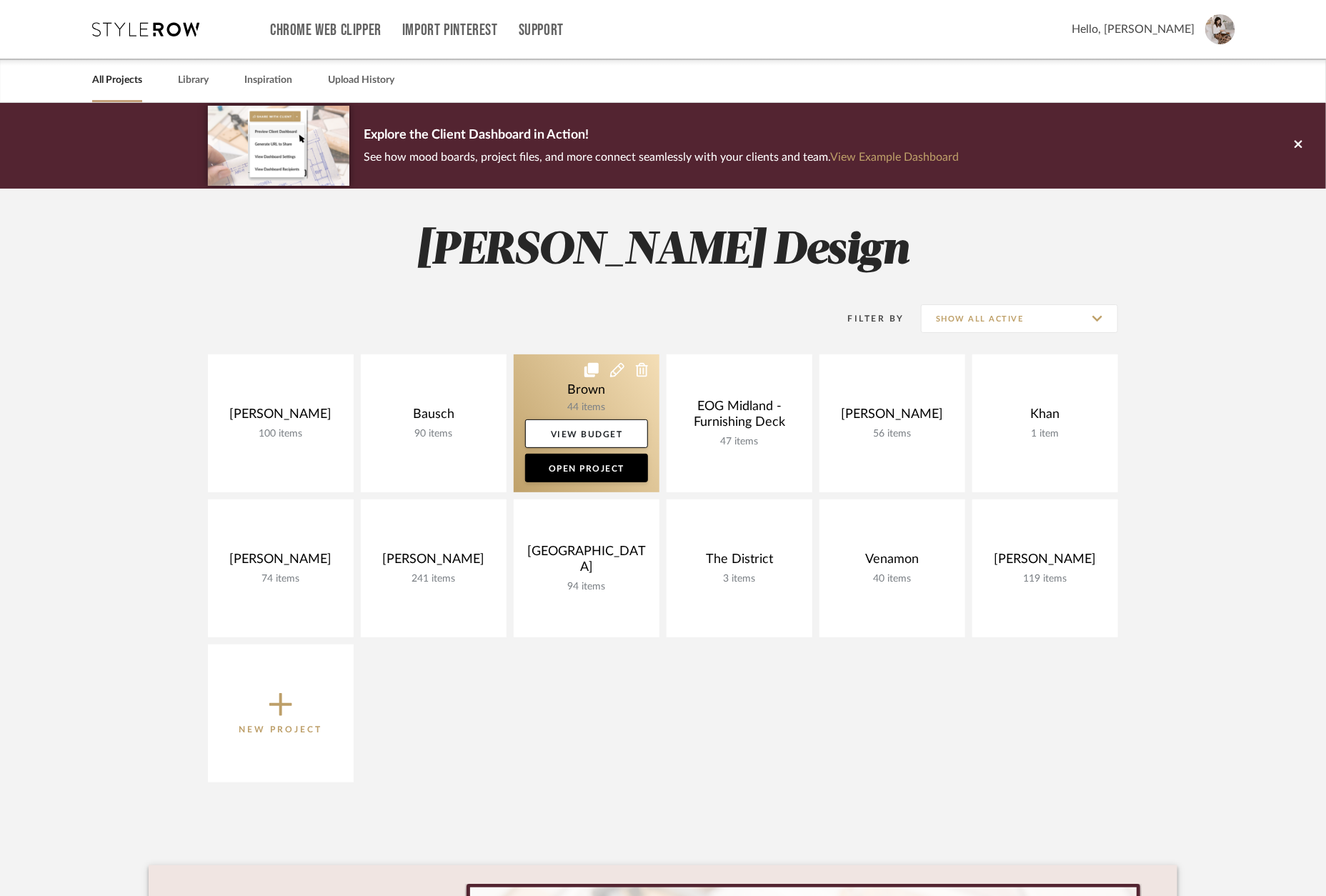
click at [571, 392] on link at bounding box center [586, 423] width 145 height 138
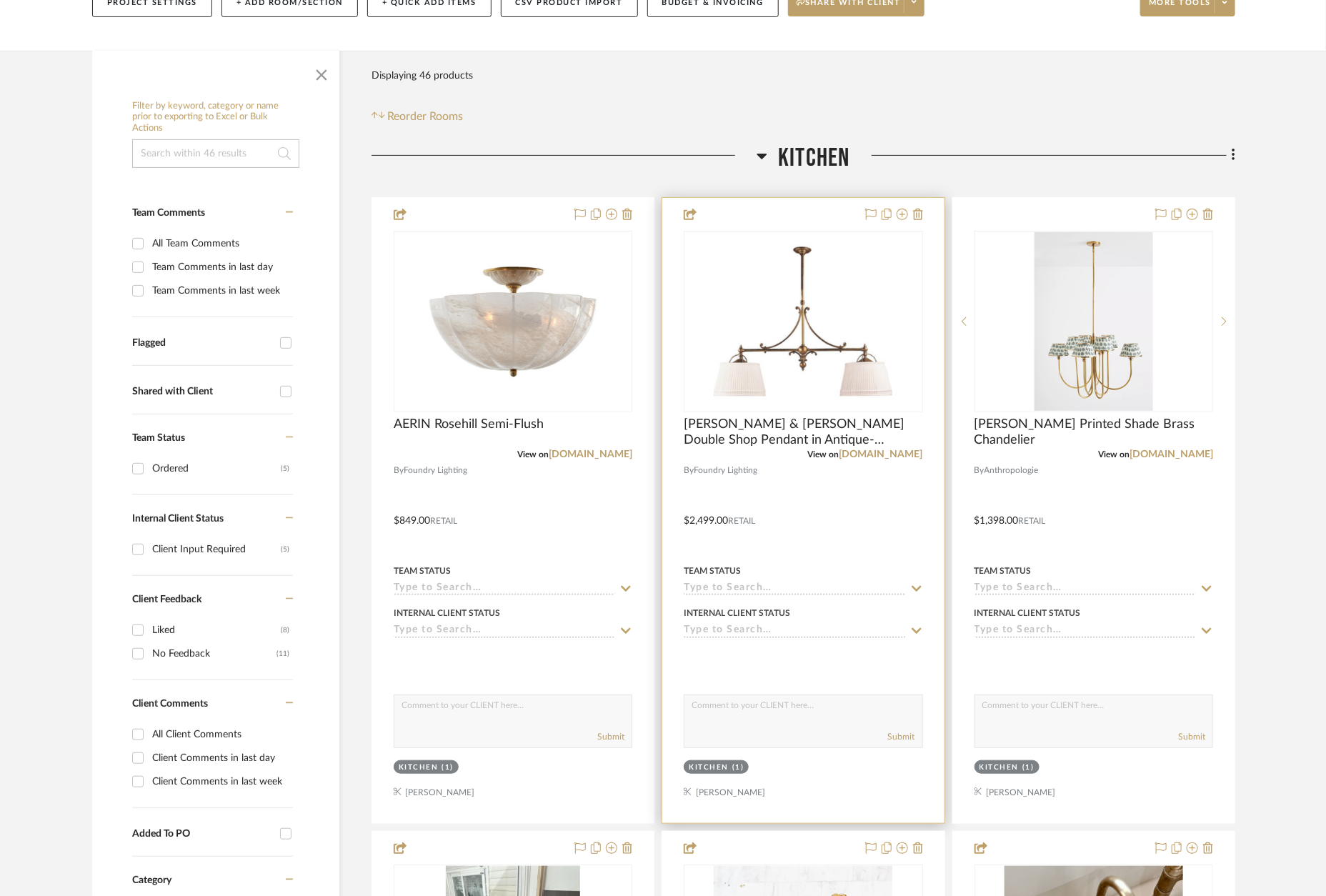
scroll to position [199, 0]
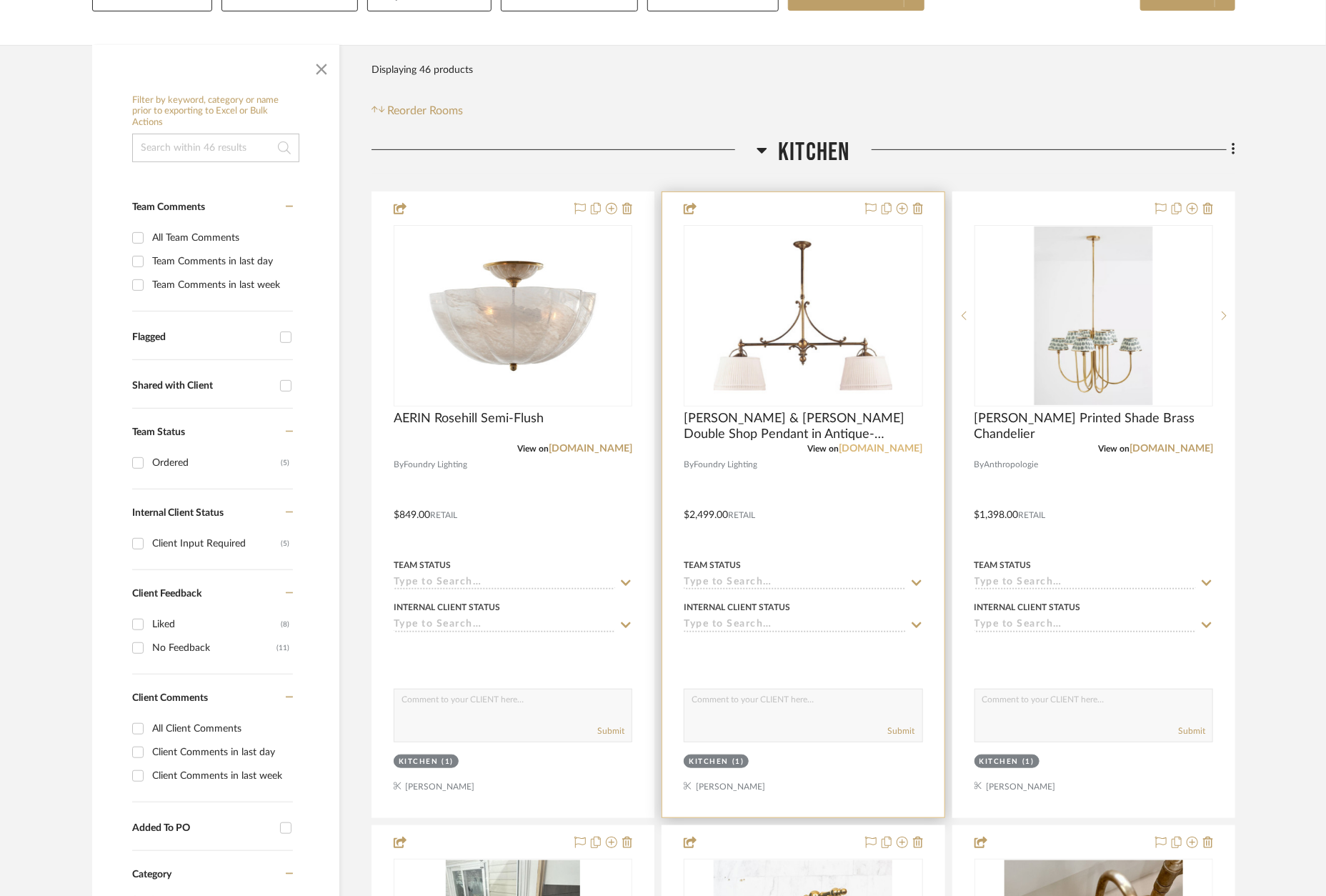
click at [874, 452] on link "[DOMAIN_NAME]" at bounding box center [881, 449] width 84 height 10
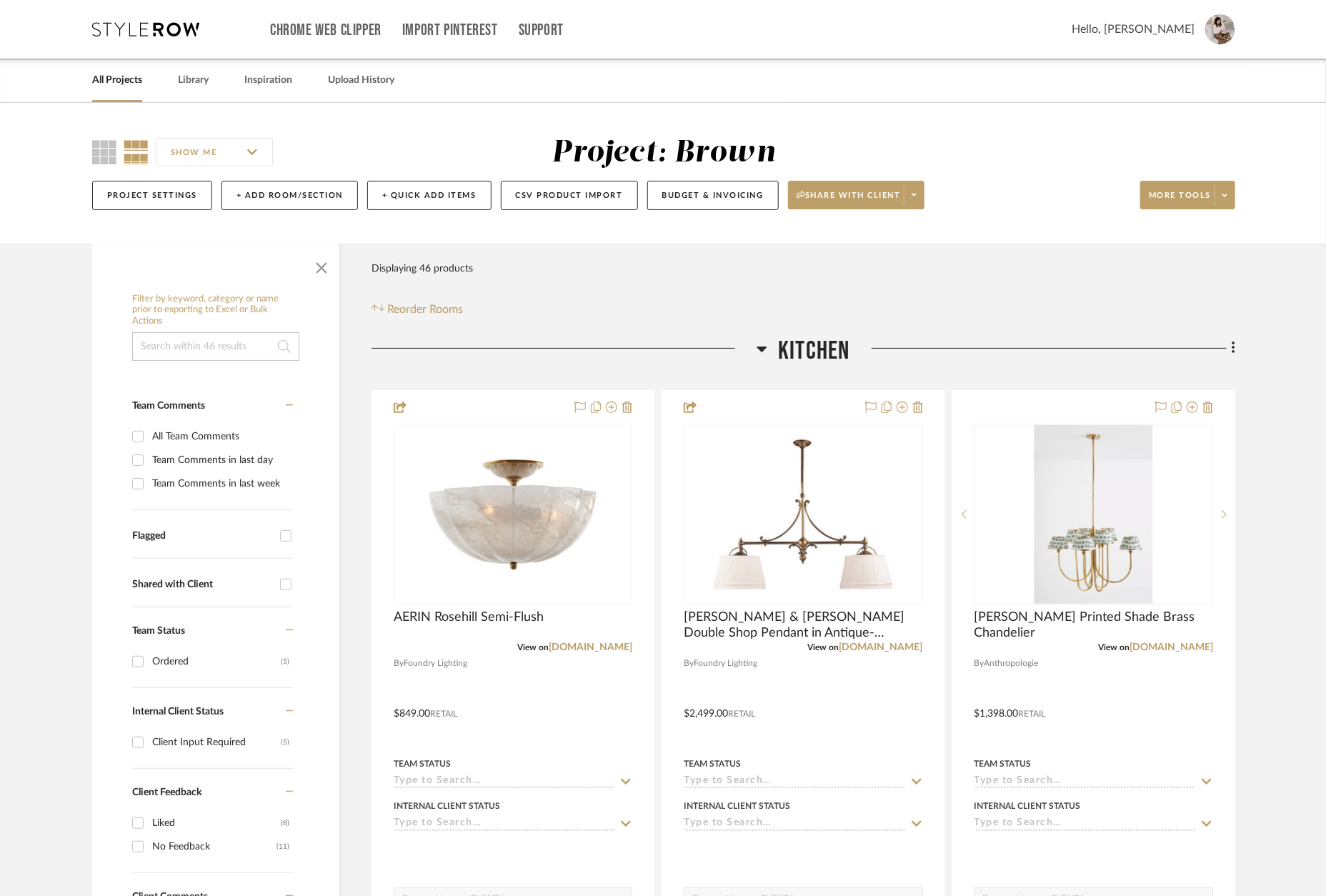
scroll to position [0, 0]
